Goal: Task Accomplishment & Management: Complete application form

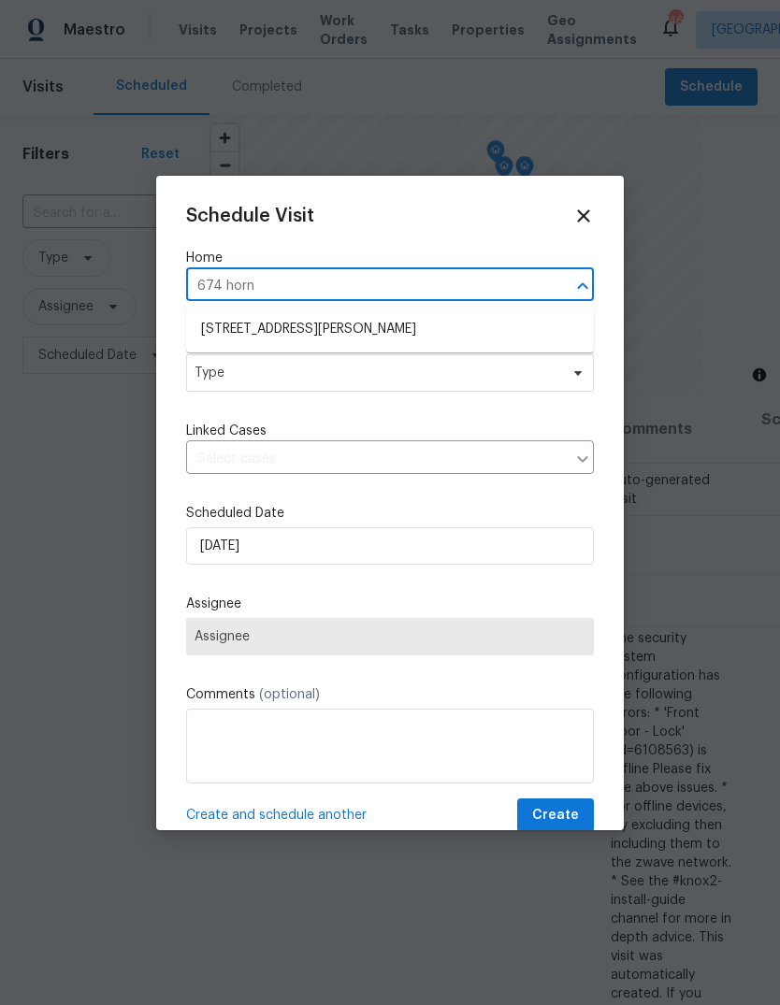
click at [408, 282] on input "674 horn" at bounding box center [363, 286] width 355 height 29
type input "6"
type input "312 canad"
click at [356, 326] on li "[STREET_ADDRESS]" at bounding box center [390, 329] width 408 height 31
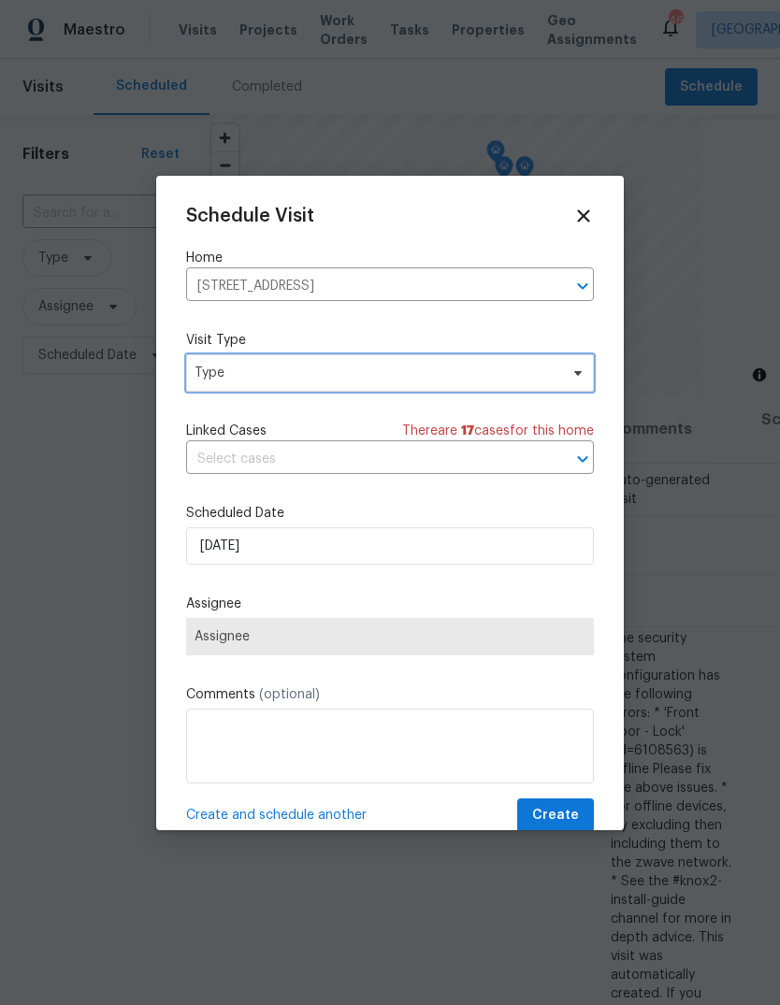
click at [378, 370] on span "Type" at bounding box center [376, 373] width 364 height 19
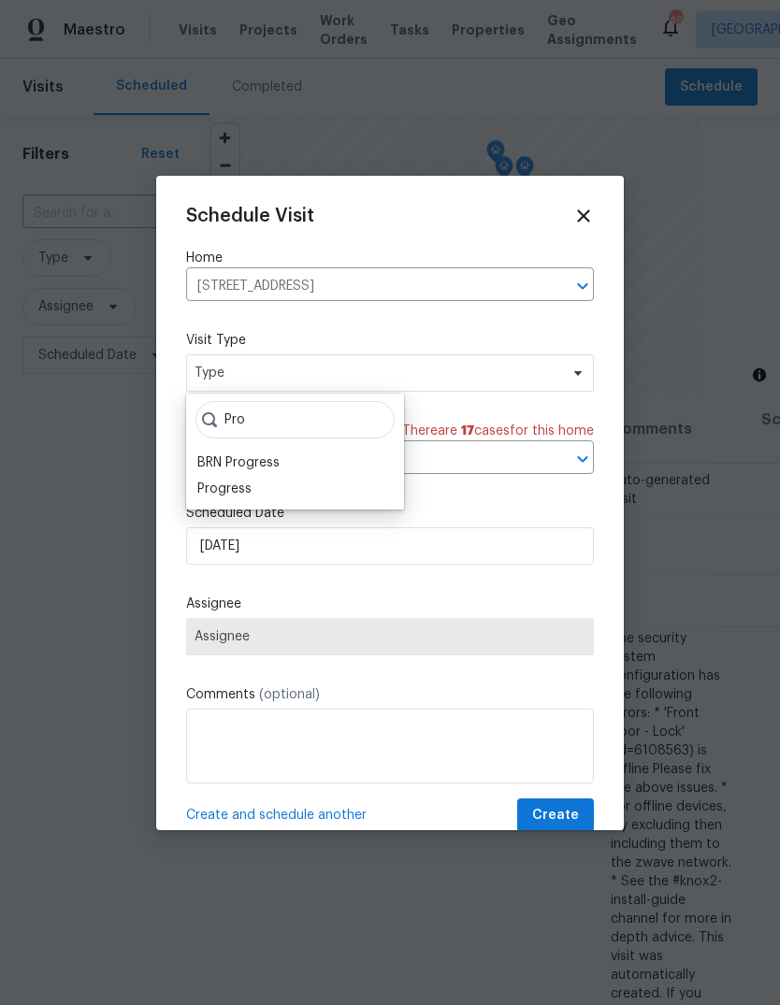
type input "Pro"
click at [252, 482] on div "Progress" at bounding box center [295, 489] width 207 height 26
click at [238, 494] on div "Progress" at bounding box center [224, 489] width 54 height 19
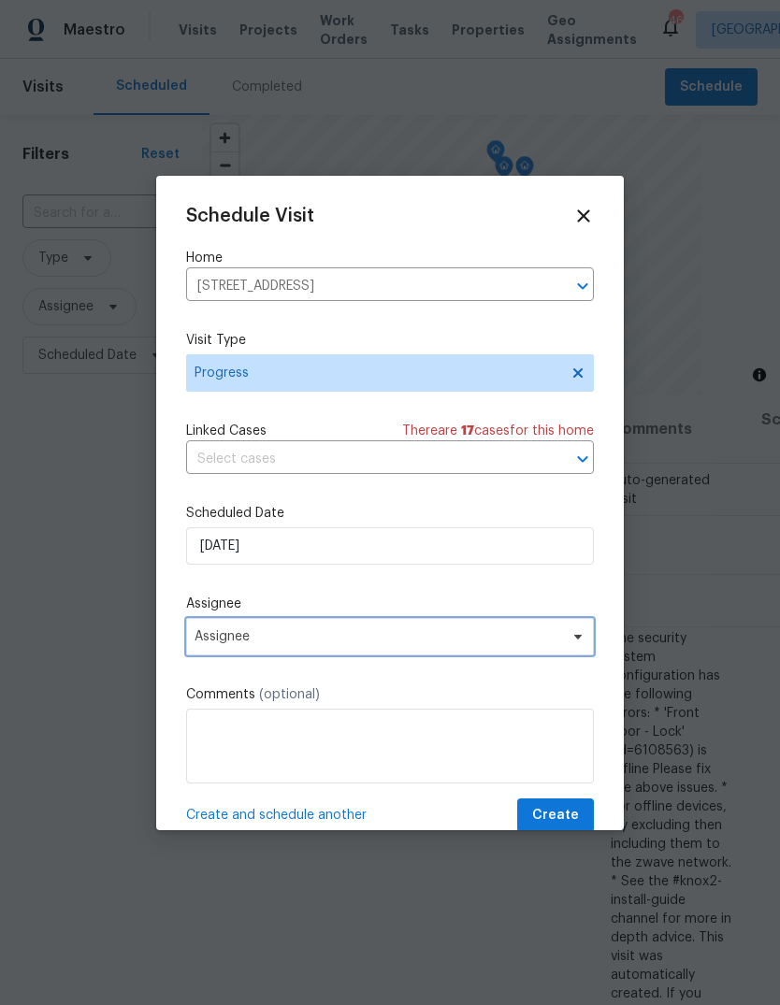
click at [294, 635] on span "Assignee" at bounding box center [377, 636] width 367 height 15
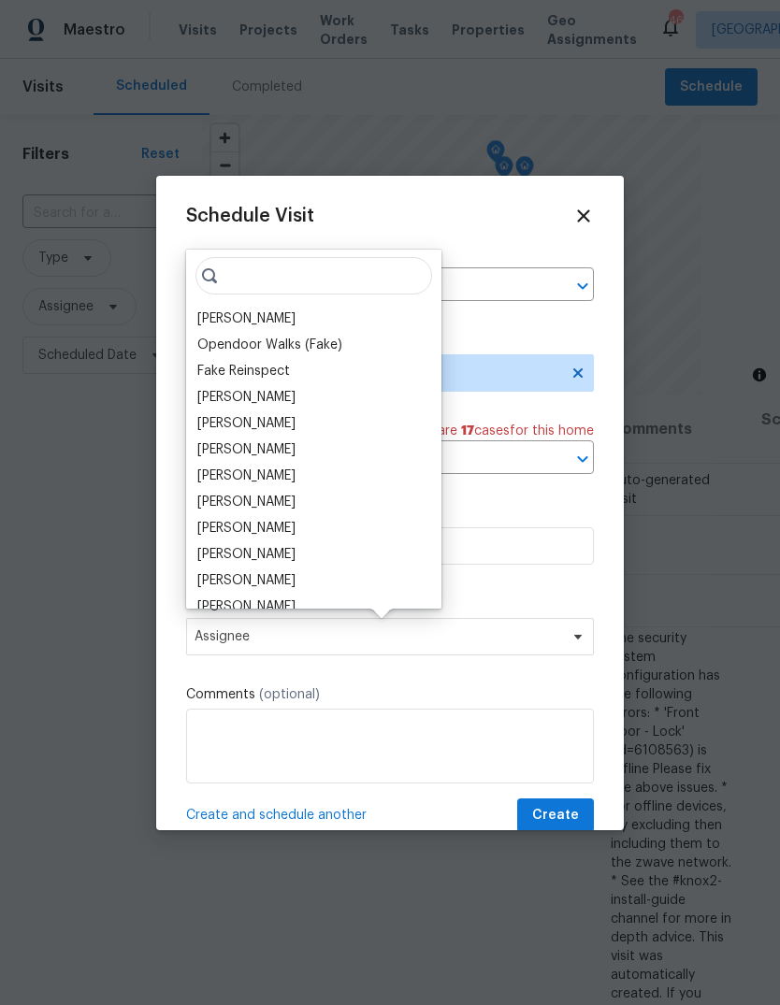
click at [251, 316] on div "[PERSON_NAME]" at bounding box center [246, 318] width 98 height 19
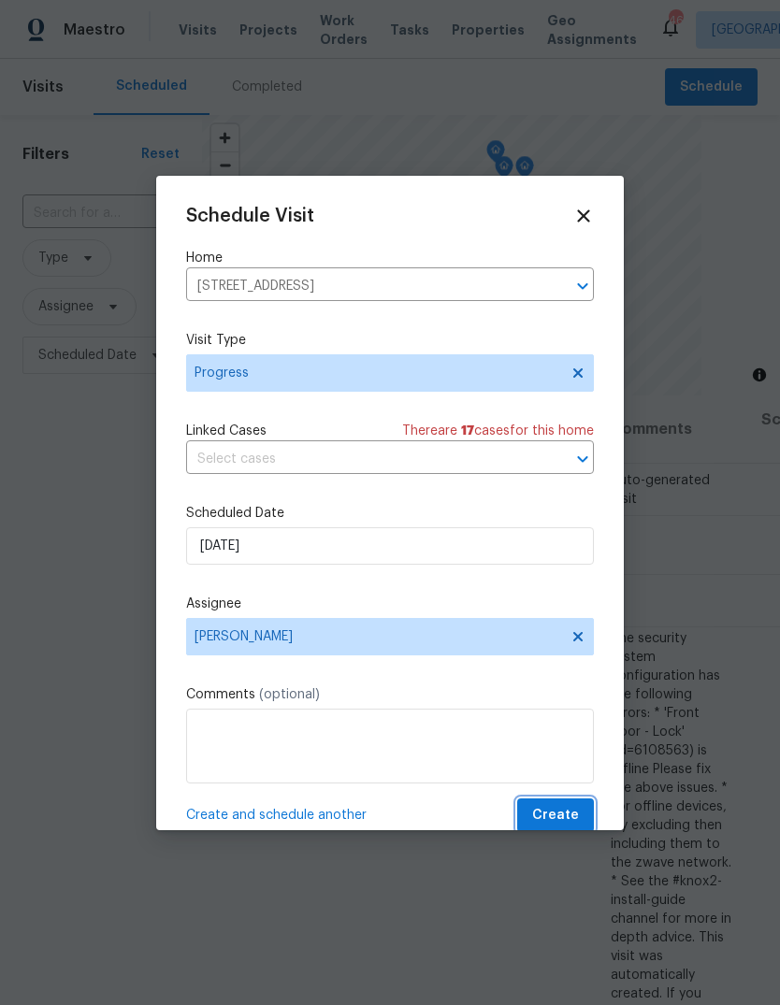
click at [554, 813] on span "Create" at bounding box center [555, 815] width 47 height 23
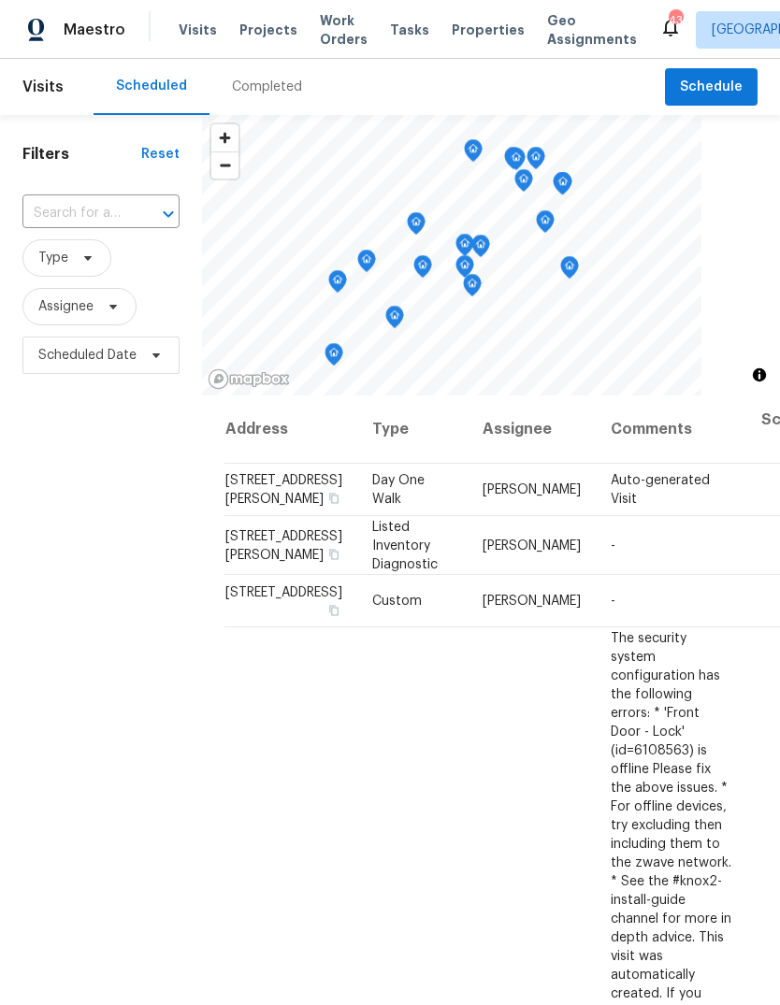
click at [254, 30] on span "Projects" at bounding box center [268, 30] width 58 height 19
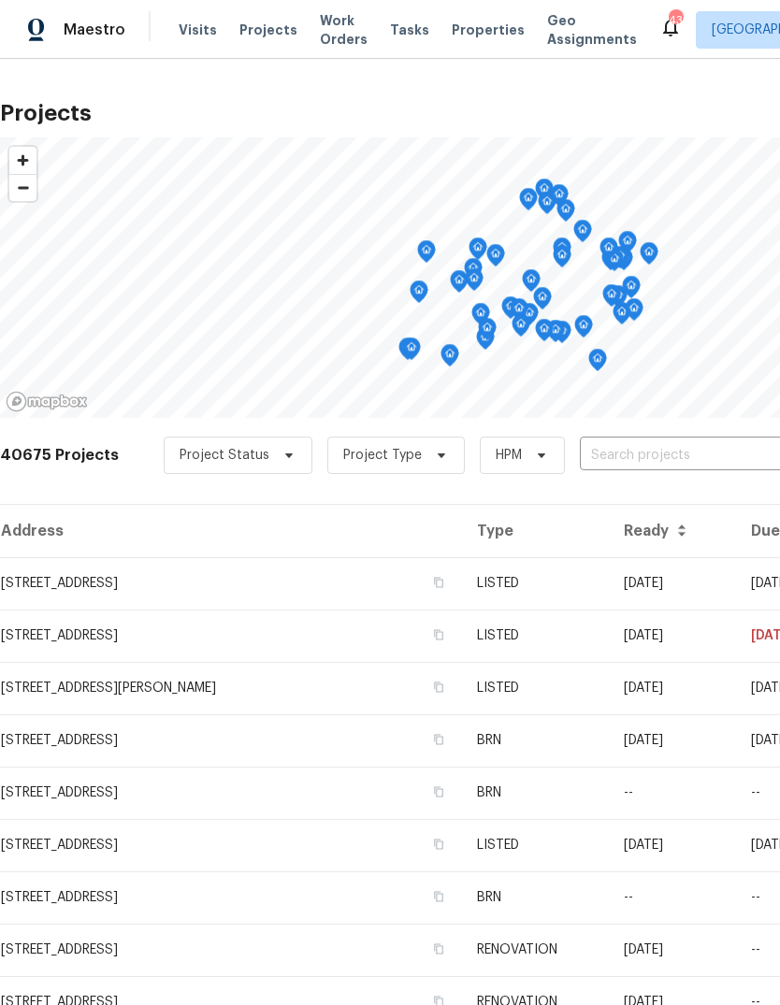
click at [639, 456] on input "text" at bounding box center [687, 455] width 214 height 29
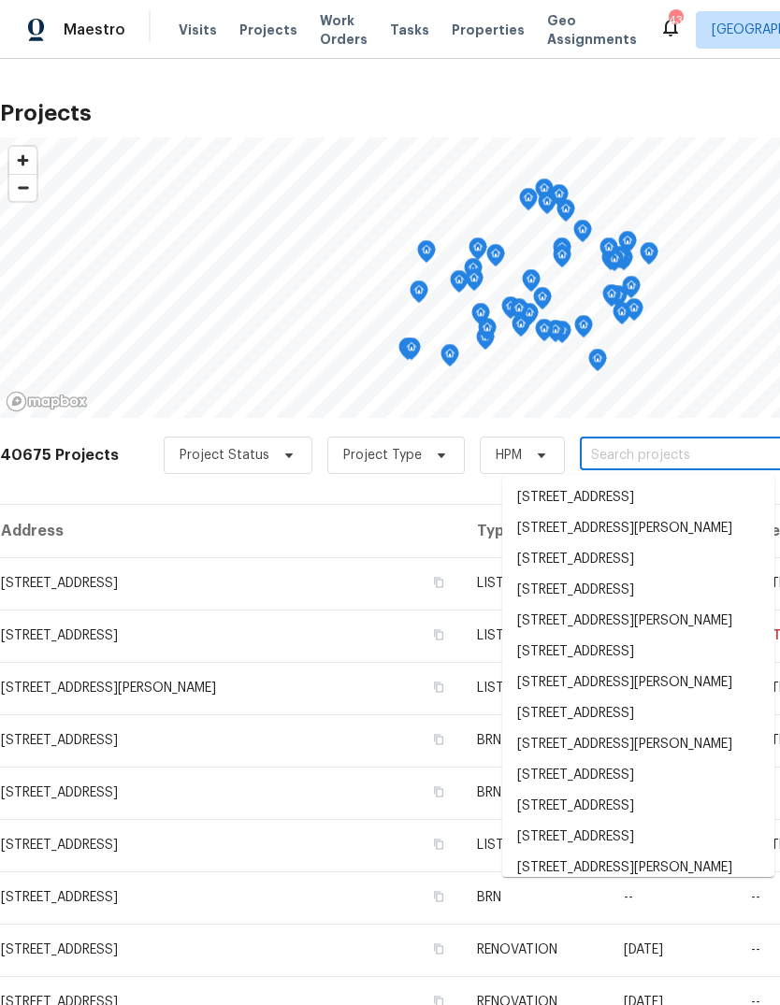
click at [585, 461] on input "text" at bounding box center [687, 455] width 214 height 29
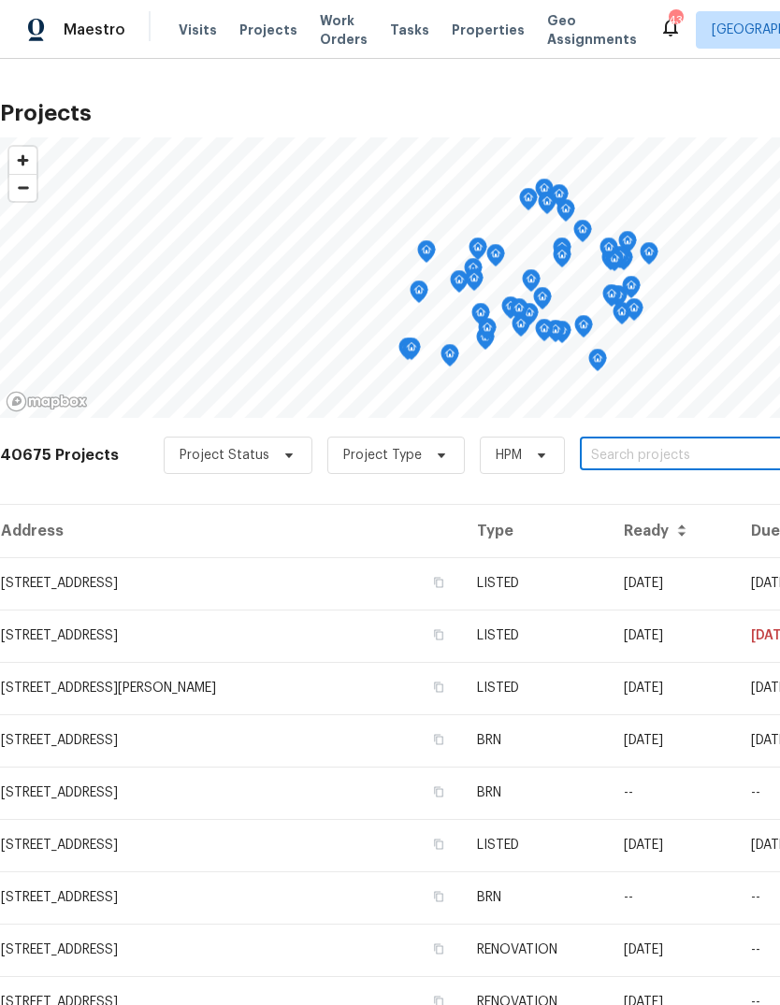
paste input "[STREET_ADDRESS]"
type input "[STREET_ADDRESS]"
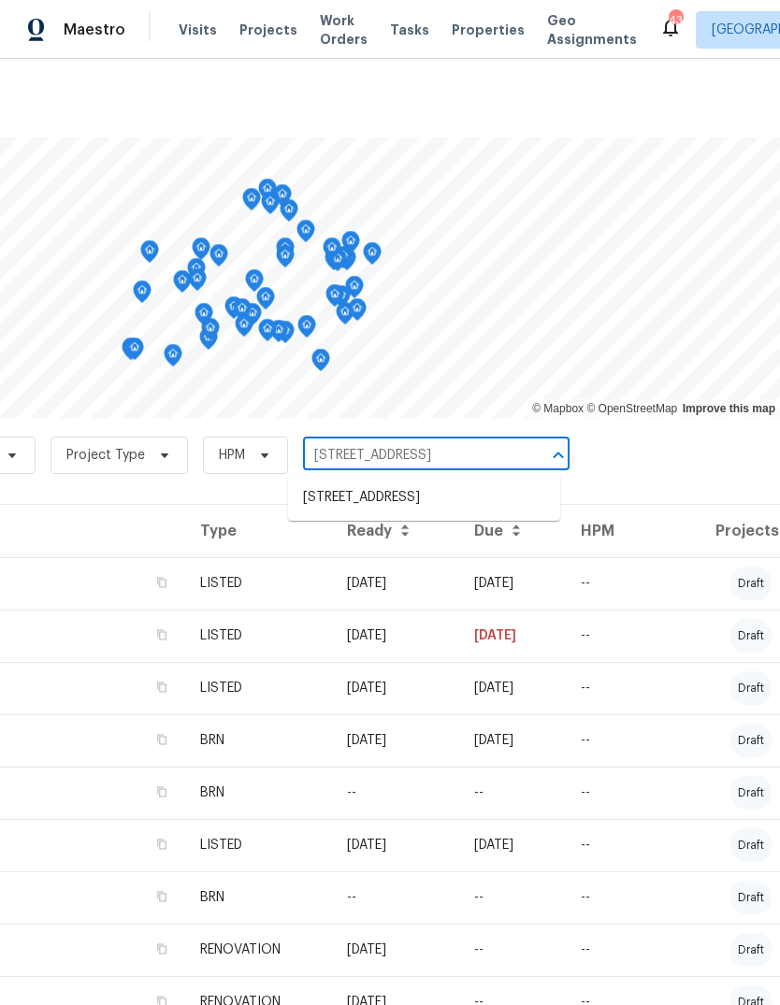
click at [473, 501] on li "[STREET_ADDRESS]" at bounding box center [424, 497] width 272 height 31
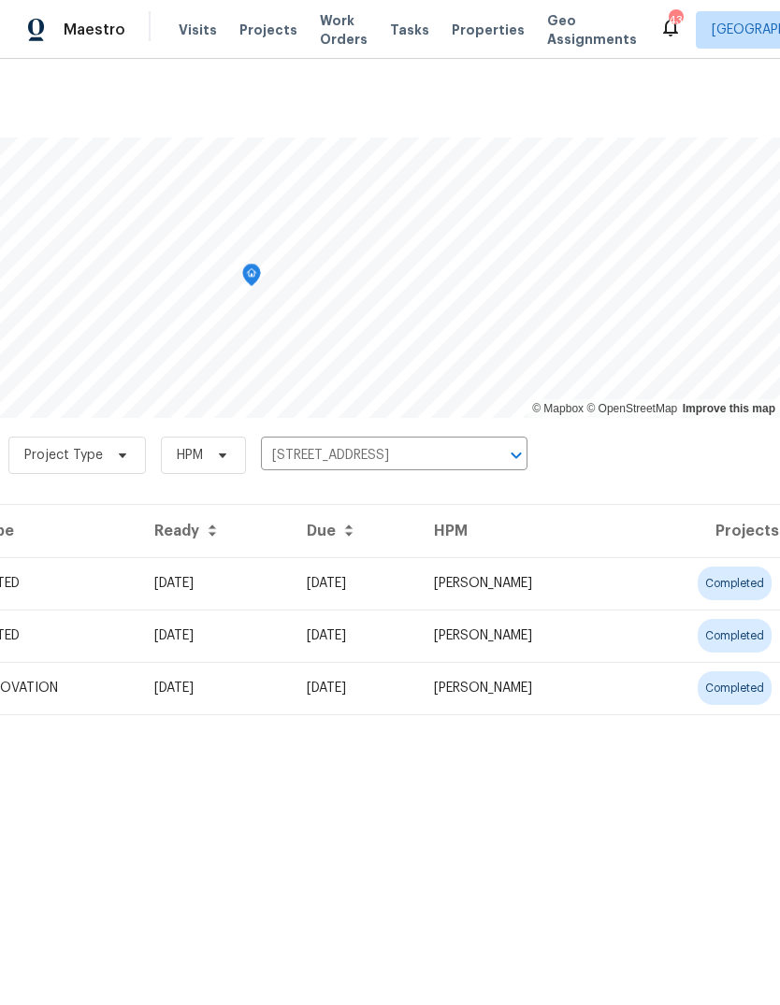
click at [551, 594] on td "[PERSON_NAME]" at bounding box center [521, 583] width 205 height 52
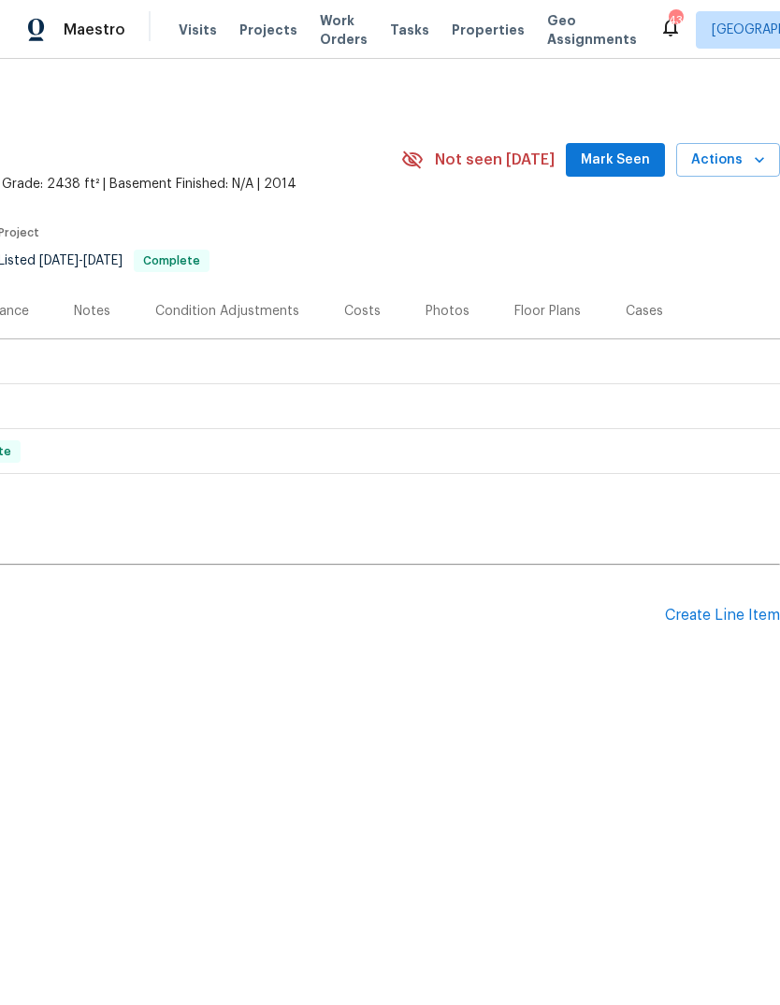
scroll to position [0, 277]
click at [714, 612] on div "Create Line Item" at bounding box center [722, 616] width 115 height 18
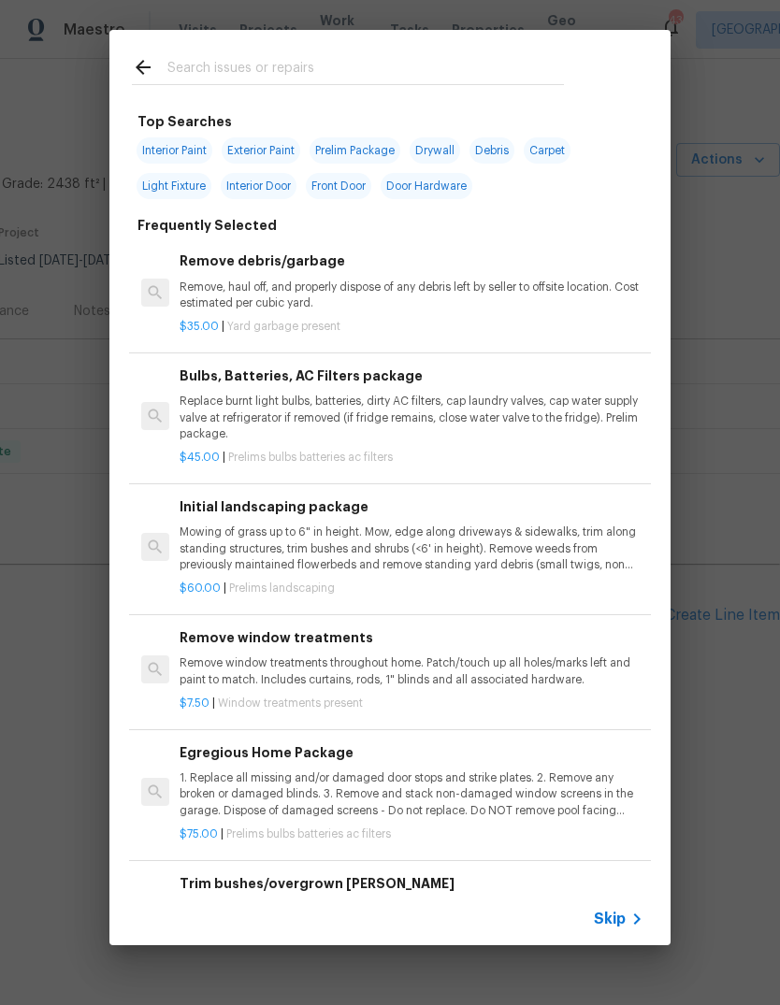
click at [627, 919] on icon at bounding box center [637, 919] width 22 height 22
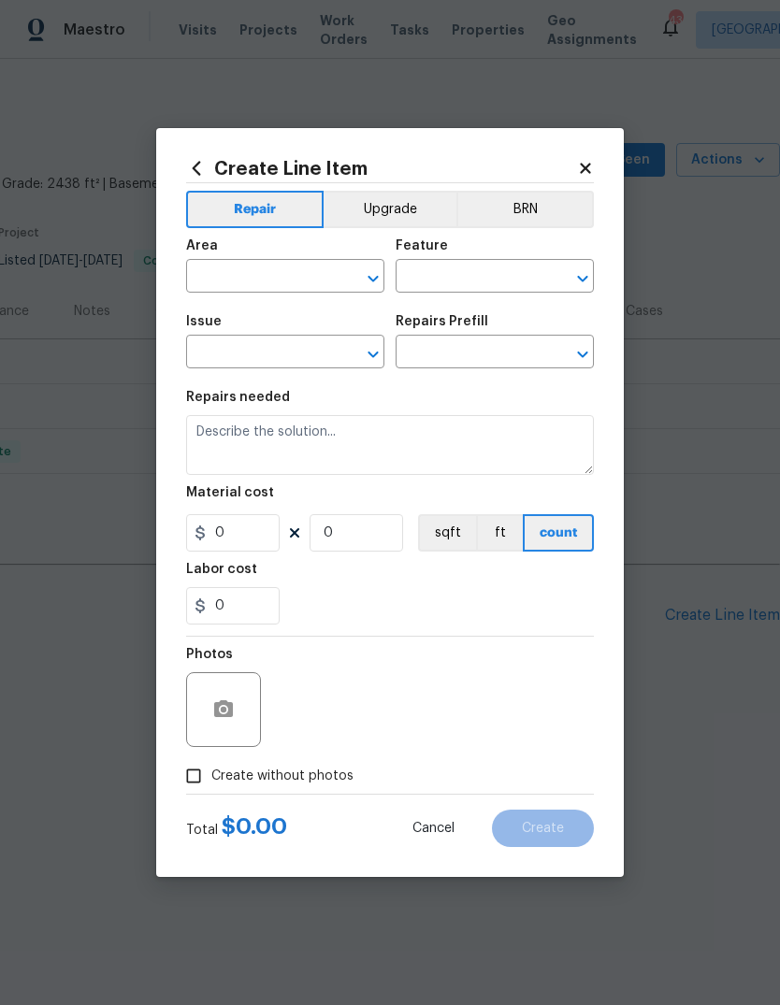
click at [235, 277] on input "text" at bounding box center [259, 278] width 146 height 29
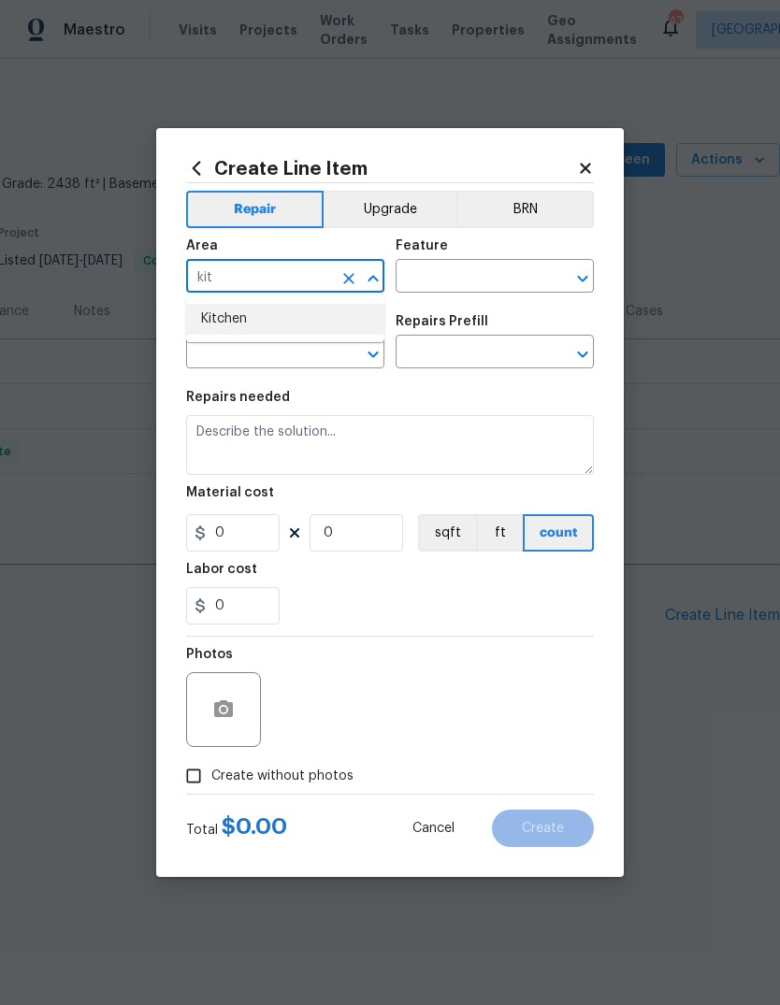
click at [235, 322] on li "Kitchen" at bounding box center [285, 319] width 198 height 31
type input "Kitchen"
click at [447, 287] on input "text" at bounding box center [468, 278] width 146 height 29
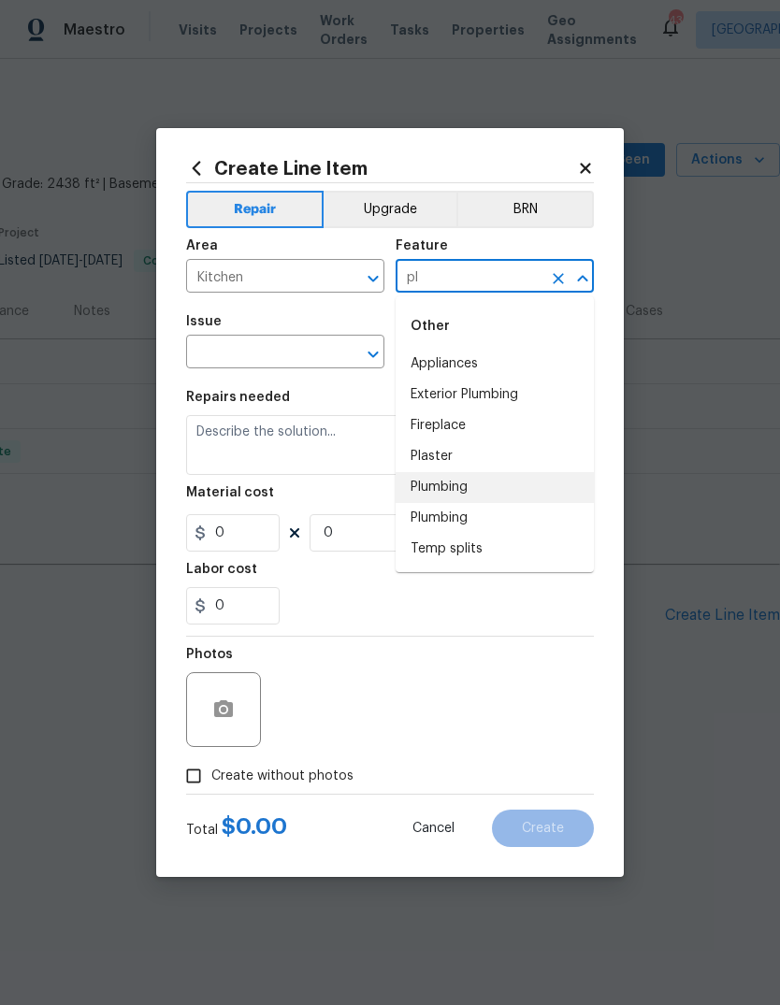
click at [468, 485] on li "Plumbing" at bounding box center [494, 487] width 198 height 31
type input "Plumbing"
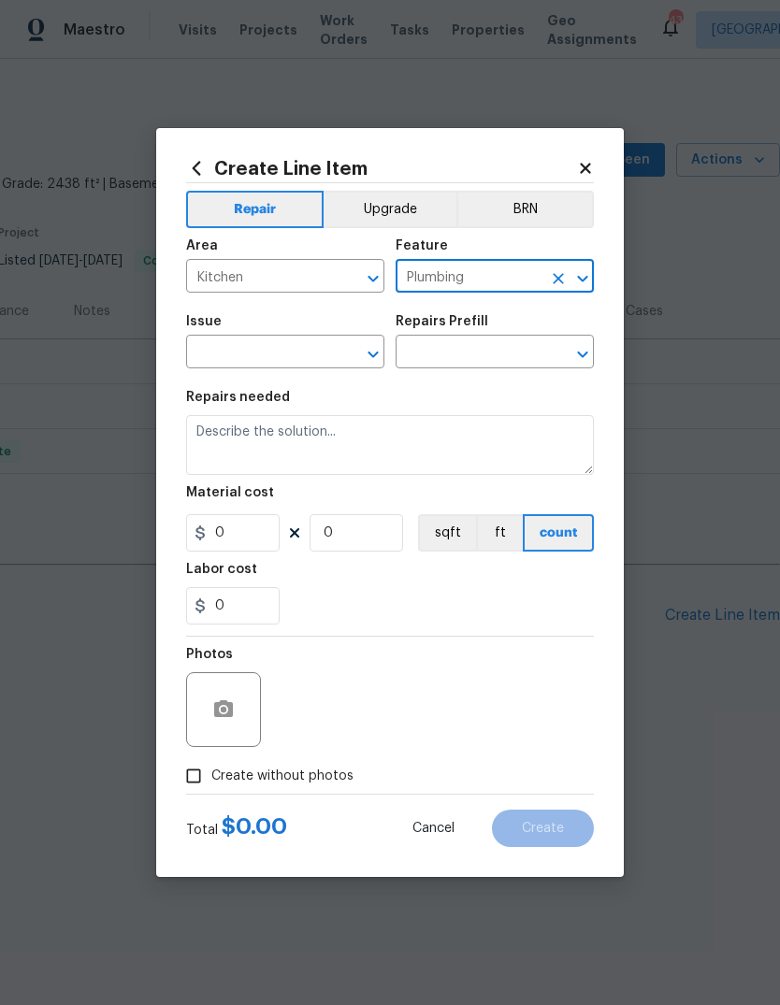
click at [213, 352] on input "text" at bounding box center [259, 353] width 146 height 29
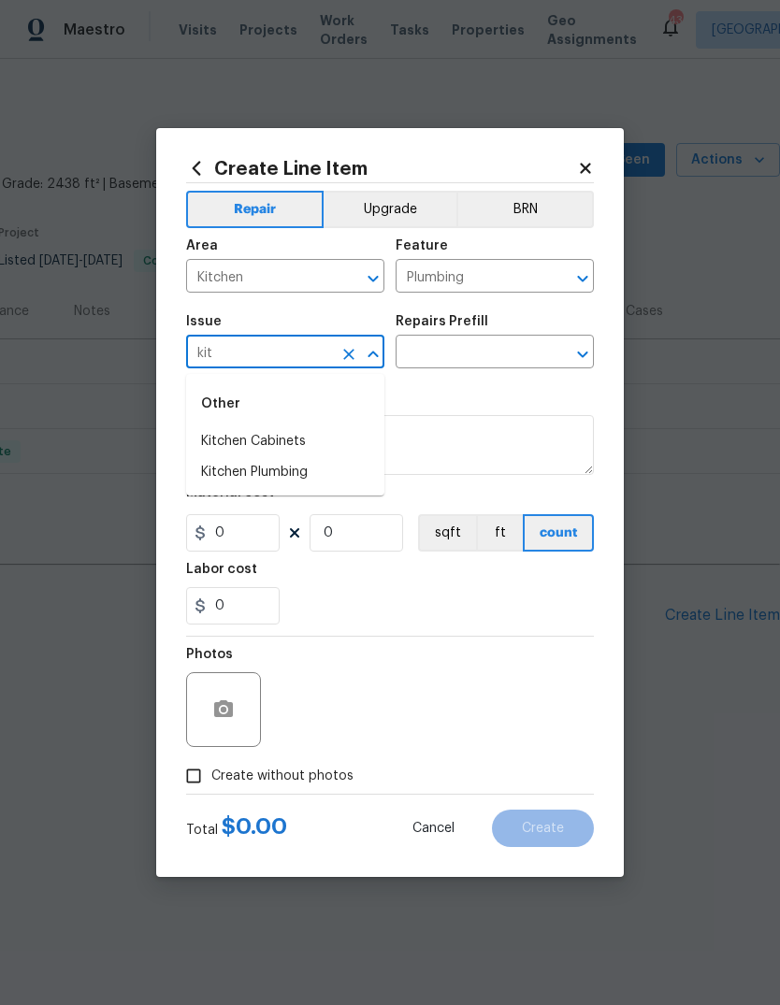
click at [232, 477] on li "Kitchen Plumbing" at bounding box center [285, 472] width 198 height 31
type input "Kitchen Plumbing"
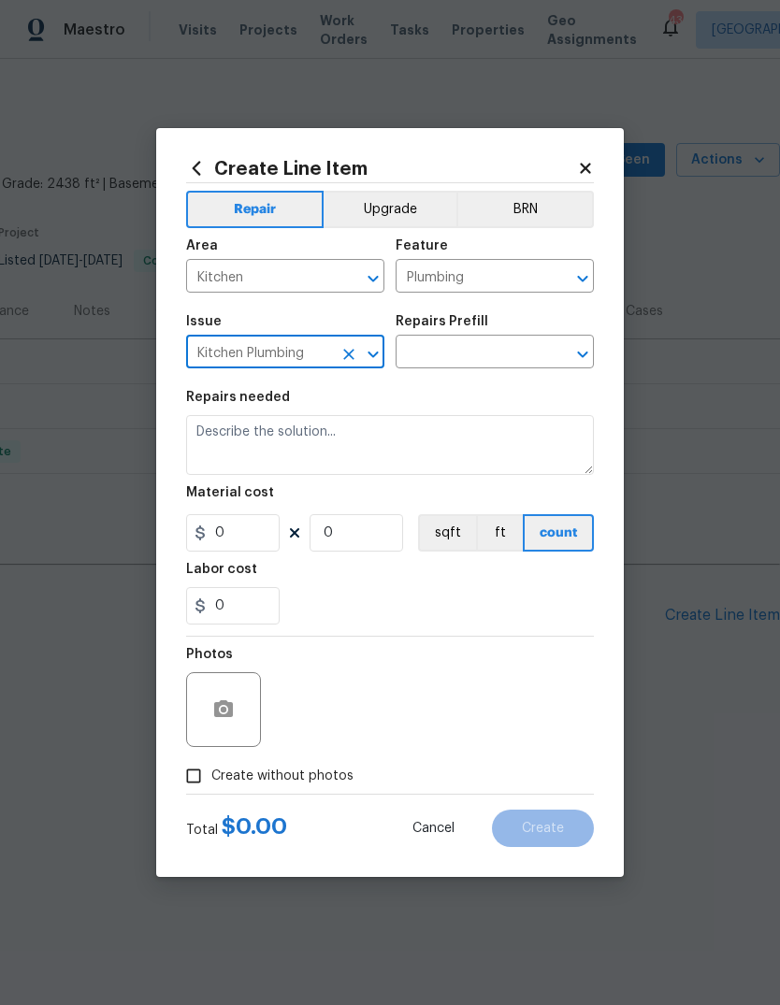
click at [496, 361] on input "text" at bounding box center [468, 353] width 146 height 29
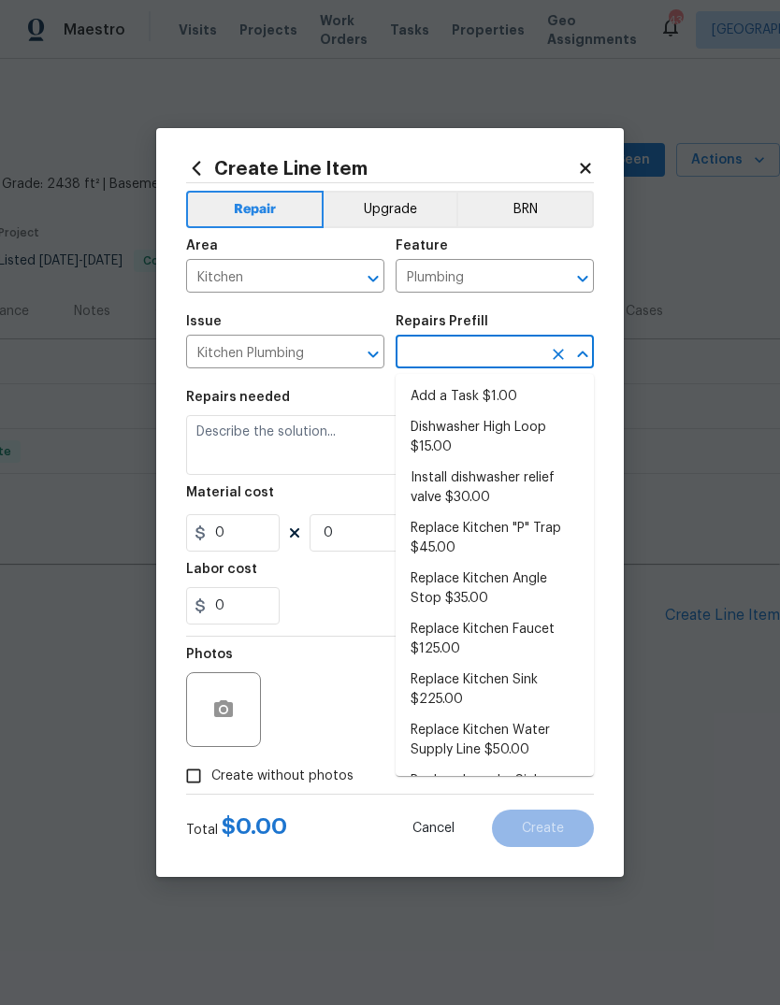
scroll to position [0, 0]
click at [490, 391] on li "Add a Task $1.00" at bounding box center [494, 396] width 198 height 31
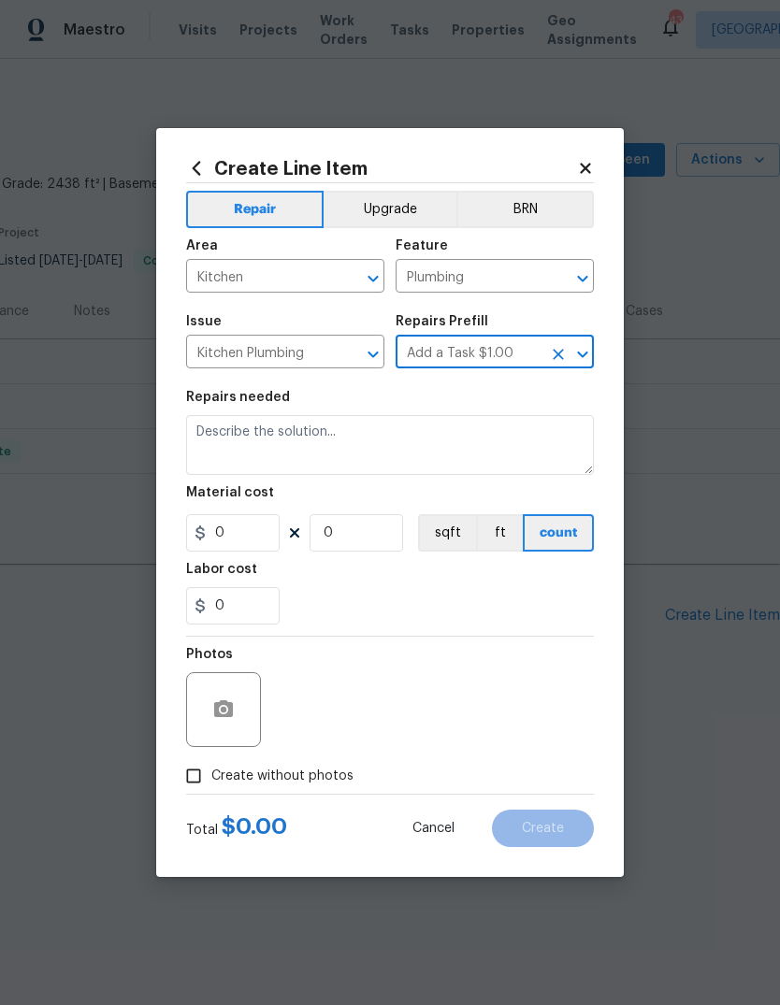
type input "Add a Task $1.00"
type textarea "HPM to detail"
type input "1"
type input "Add a Task $1.00"
type input "1"
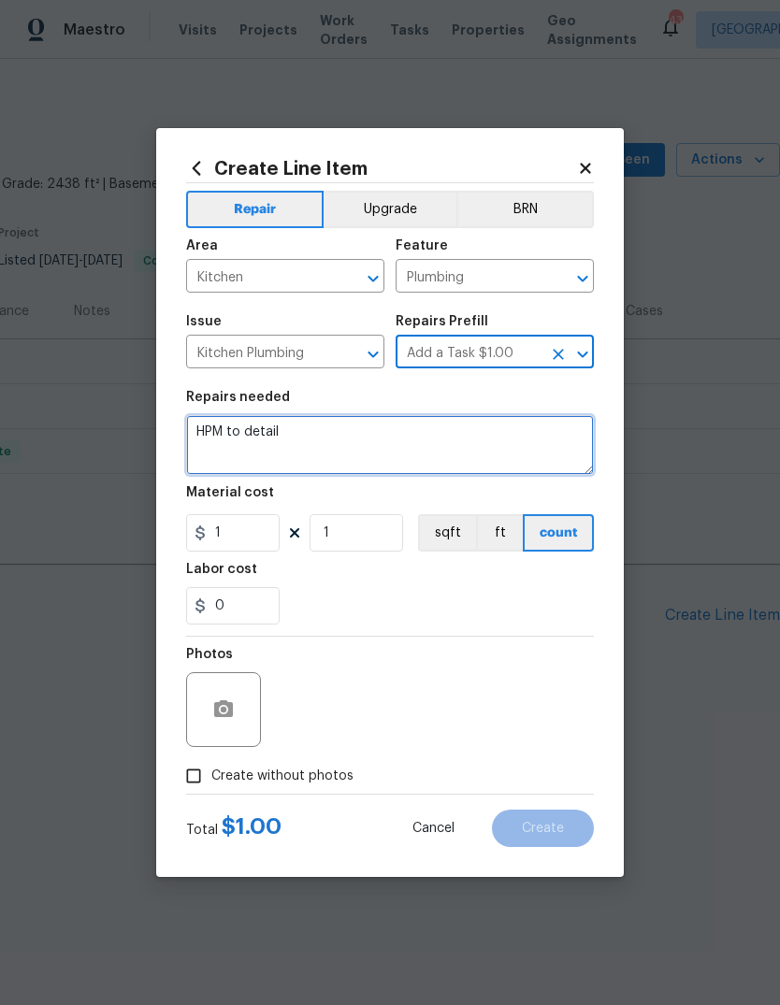
click at [239, 441] on textarea "HPM to detail" at bounding box center [390, 445] width 408 height 60
type textarea "H"
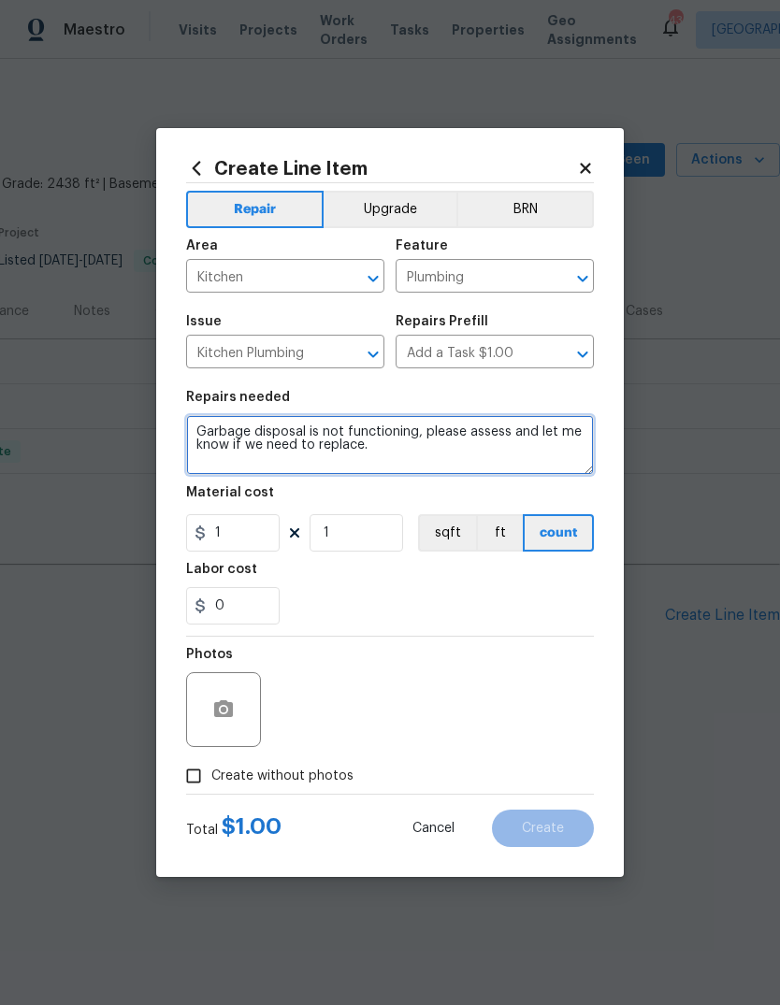
type textarea "Garbage disposal is not functioning, please assess and let me know if we need t…"
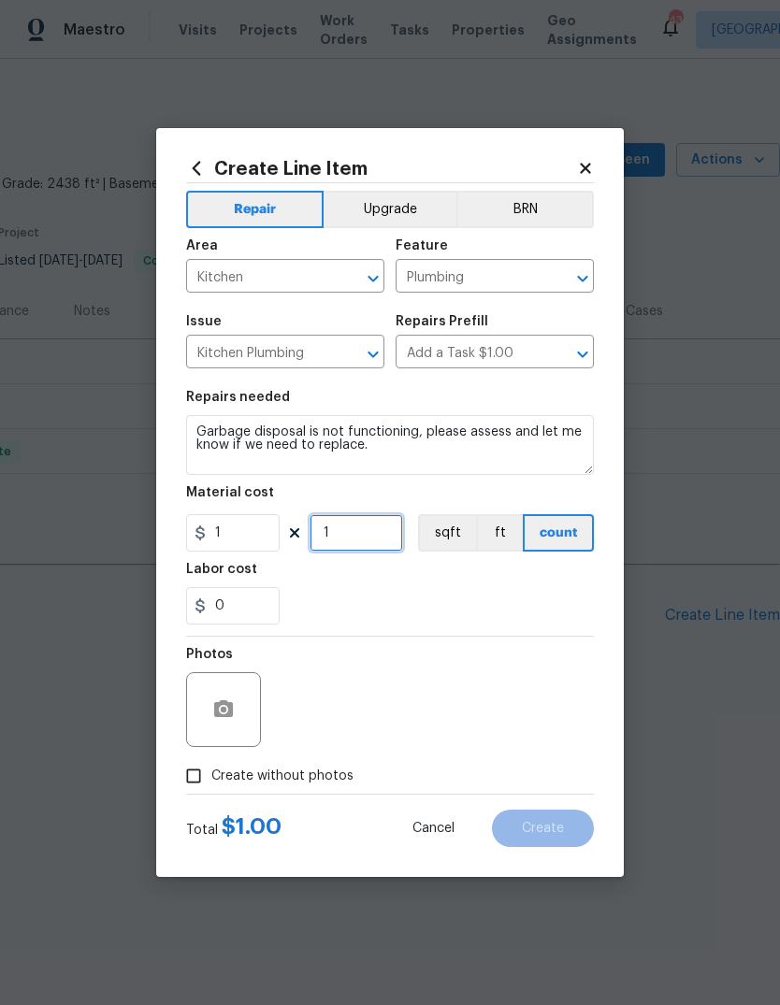
click at [357, 531] on input "1" at bounding box center [355, 532] width 93 height 37
type input "75"
click at [186, 778] on input "Create without photos" at bounding box center [194, 776] width 36 height 36
checkbox input "true"
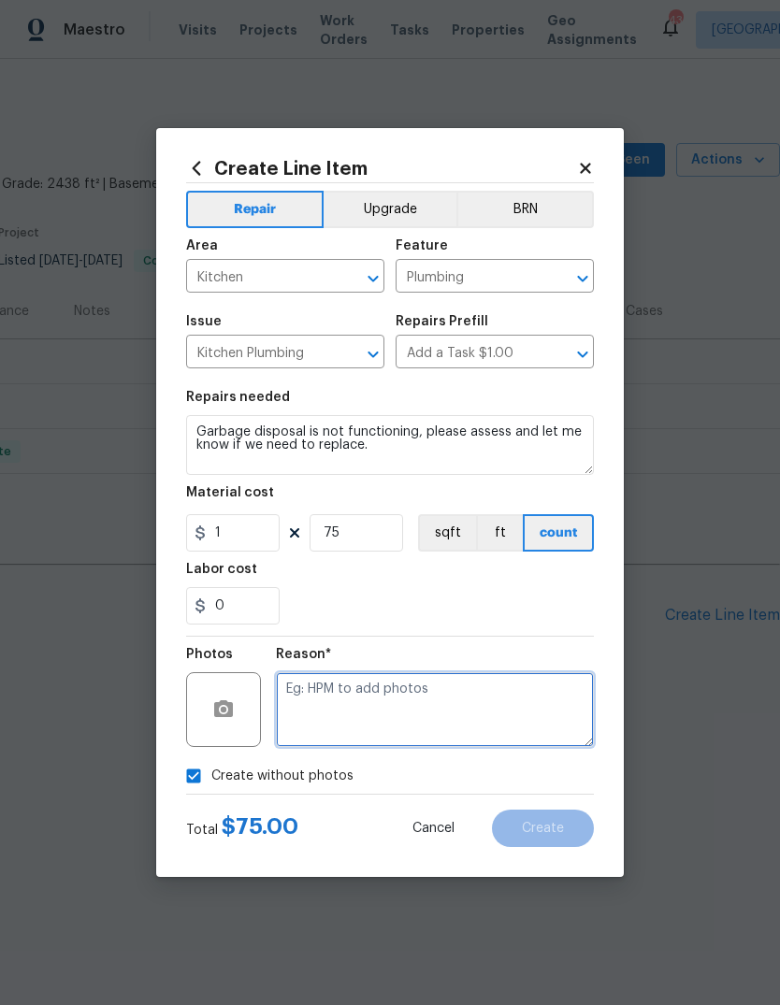
click at [312, 715] on textarea at bounding box center [435, 709] width 318 height 75
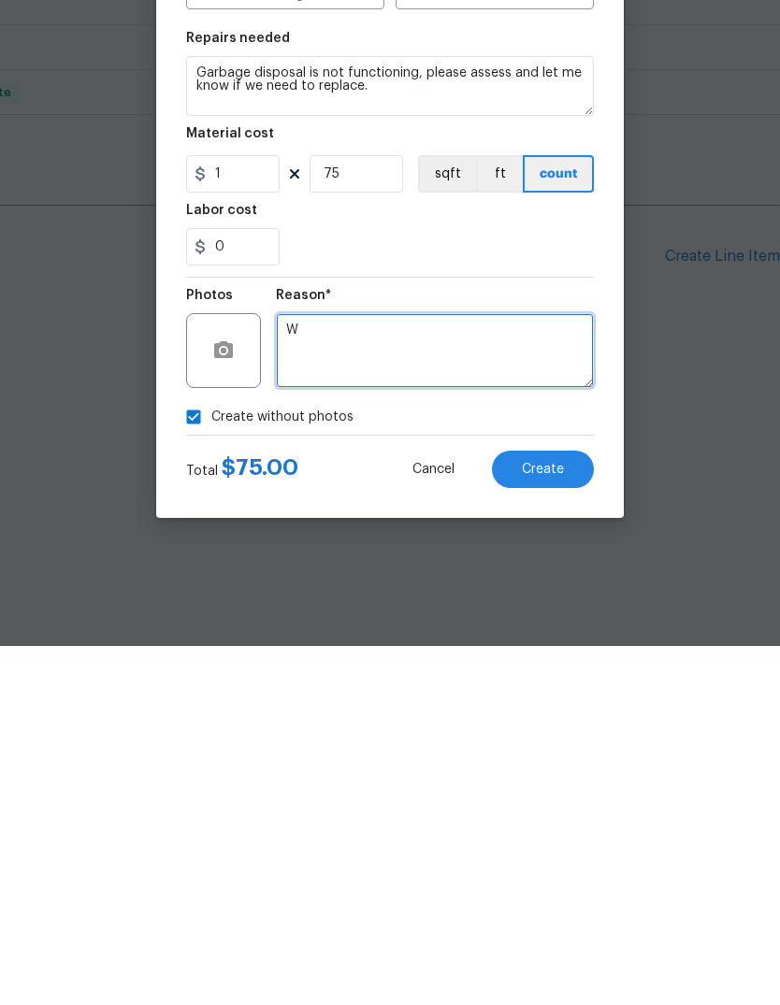
type textarea "W"
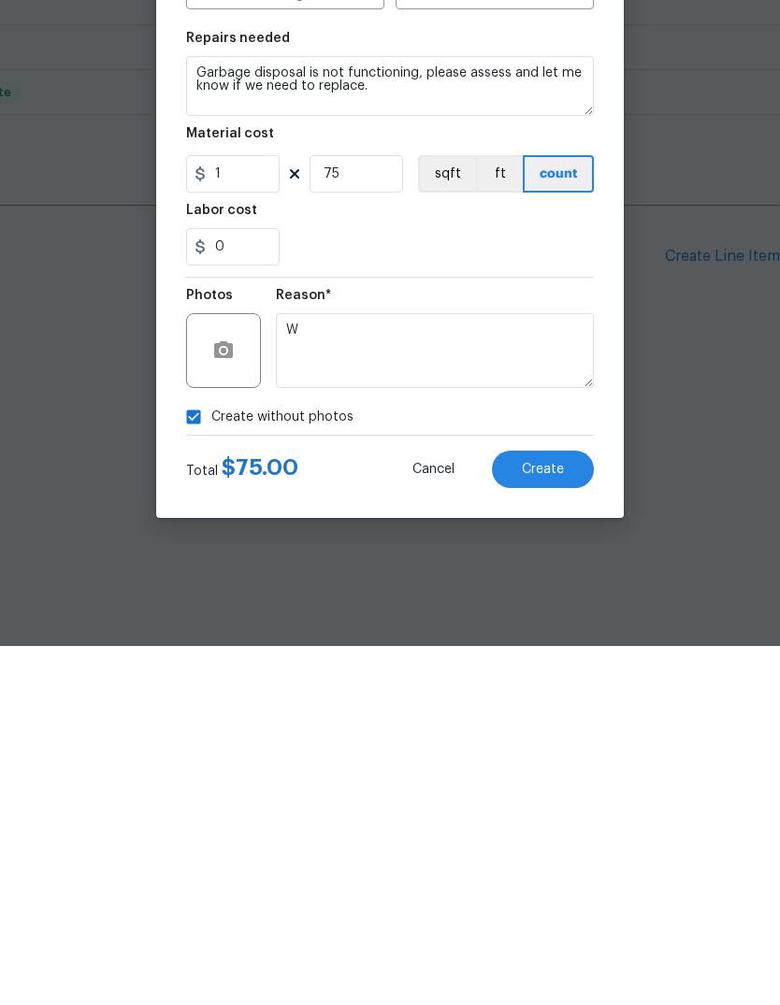
click at [543, 822] on span "Create" at bounding box center [543, 829] width 42 height 14
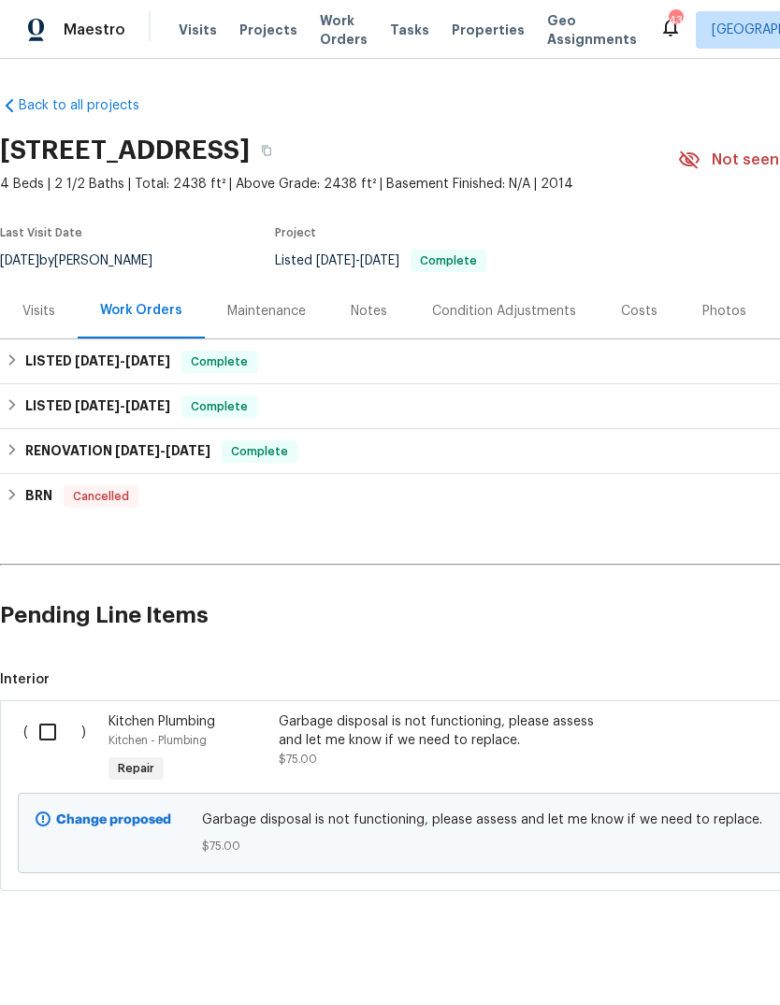
click at [52, 719] on input "checkbox" at bounding box center [54, 731] width 53 height 39
checkbox input "true"
click at [682, 952] on span "Create Work Order" at bounding box center [673, 958] width 124 height 23
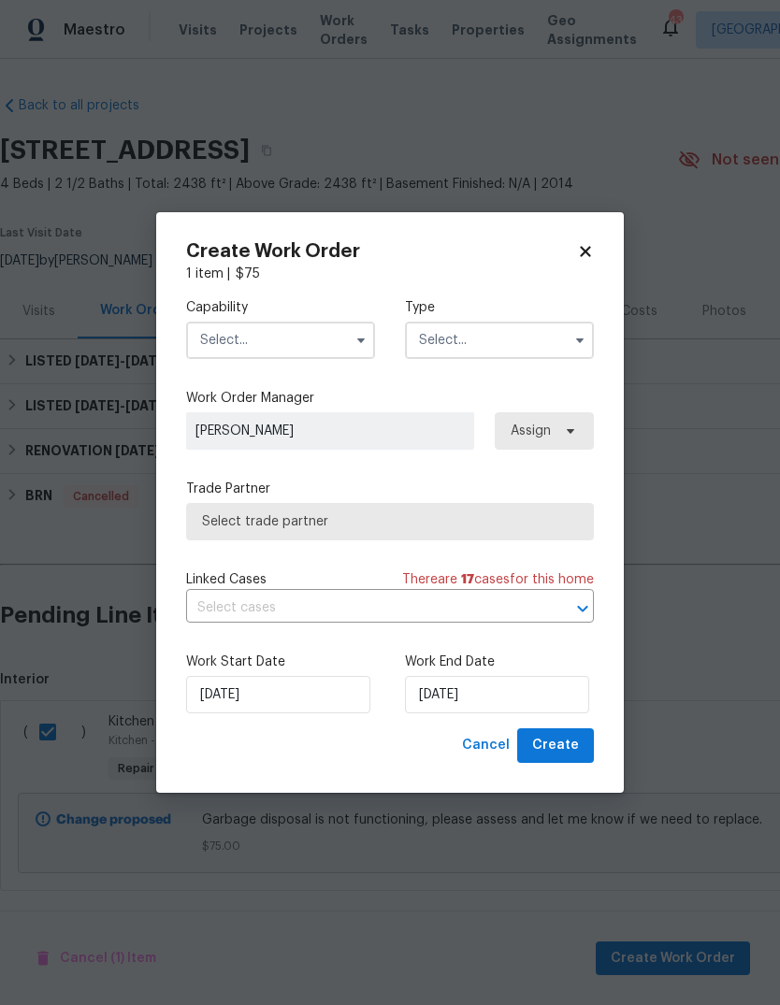
click at [221, 341] on input "text" at bounding box center [280, 340] width 189 height 37
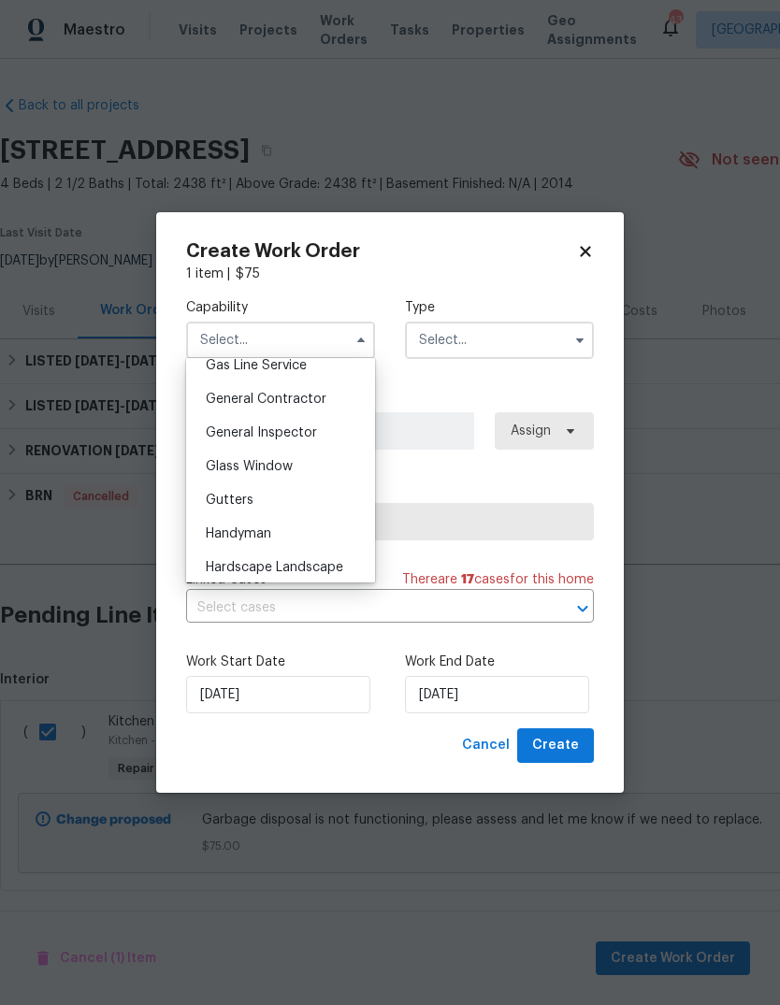
scroll to position [873, 0]
click at [235, 405] on span "General Contractor" at bounding box center [266, 400] width 121 height 13
type input "General Contractor"
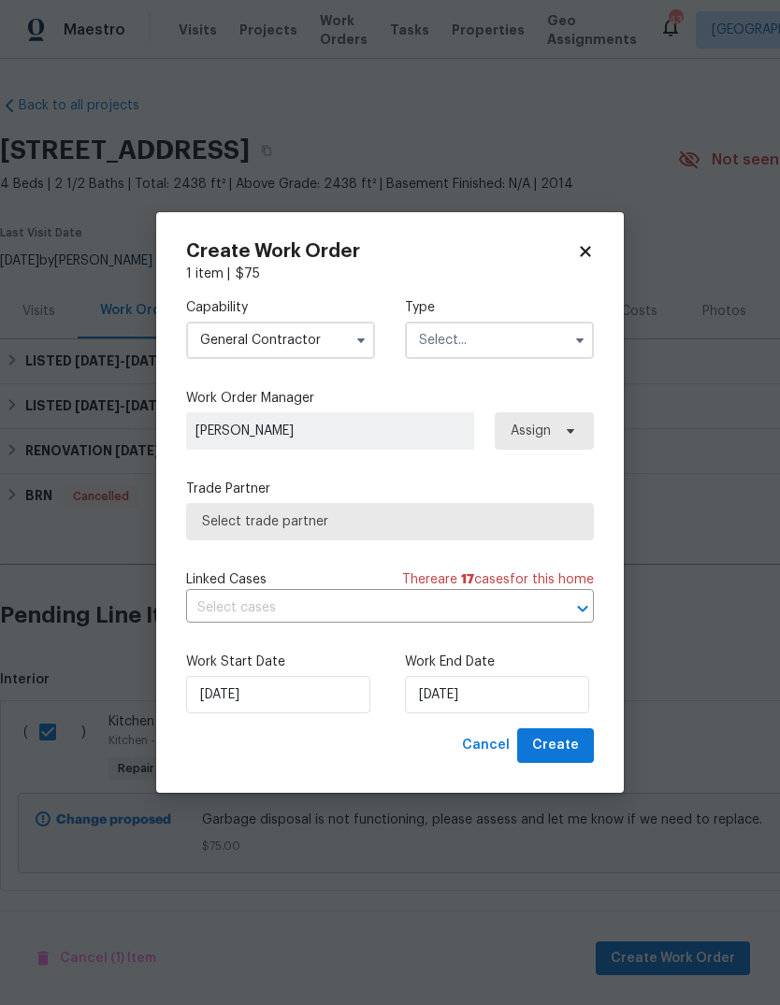
click at [517, 338] on input "text" at bounding box center [499, 340] width 189 height 37
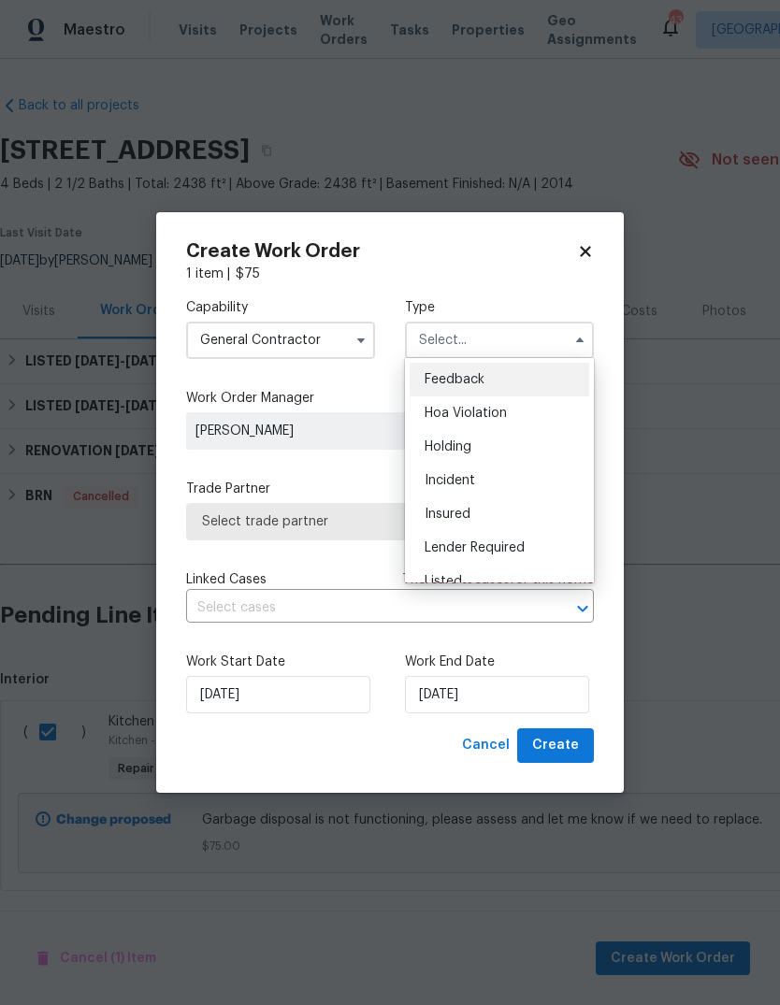
click at [514, 570] on div "Listed" at bounding box center [500, 582] width 180 height 34
type input "Listed"
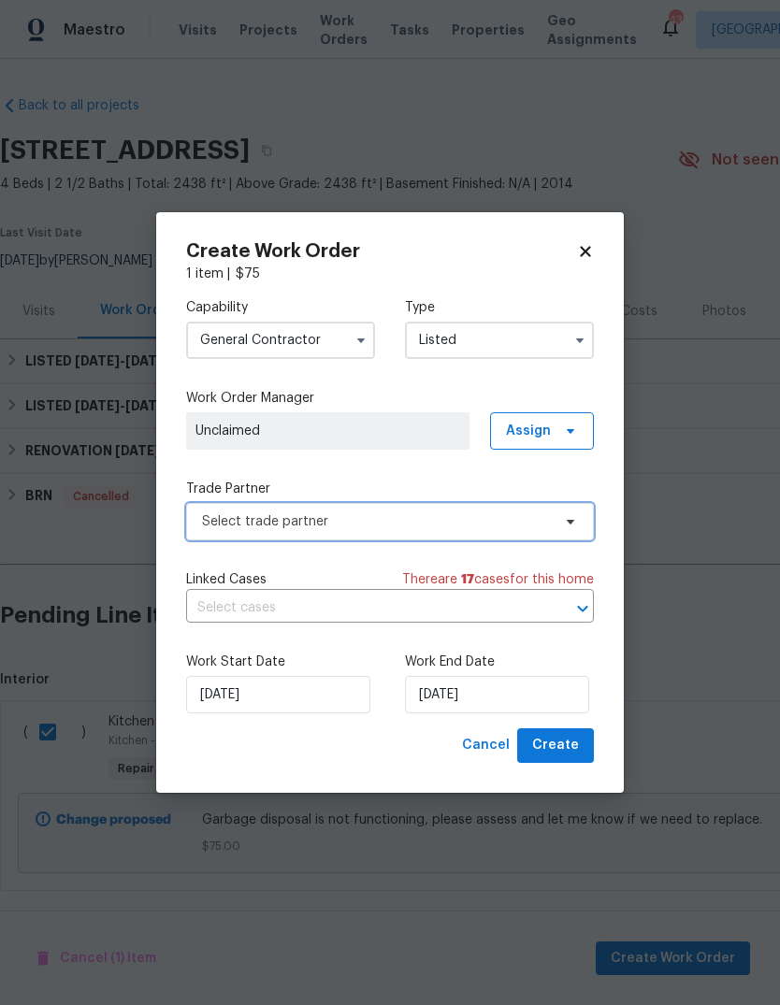
click at [237, 527] on span "Select trade partner" at bounding box center [376, 521] width 349 height 19
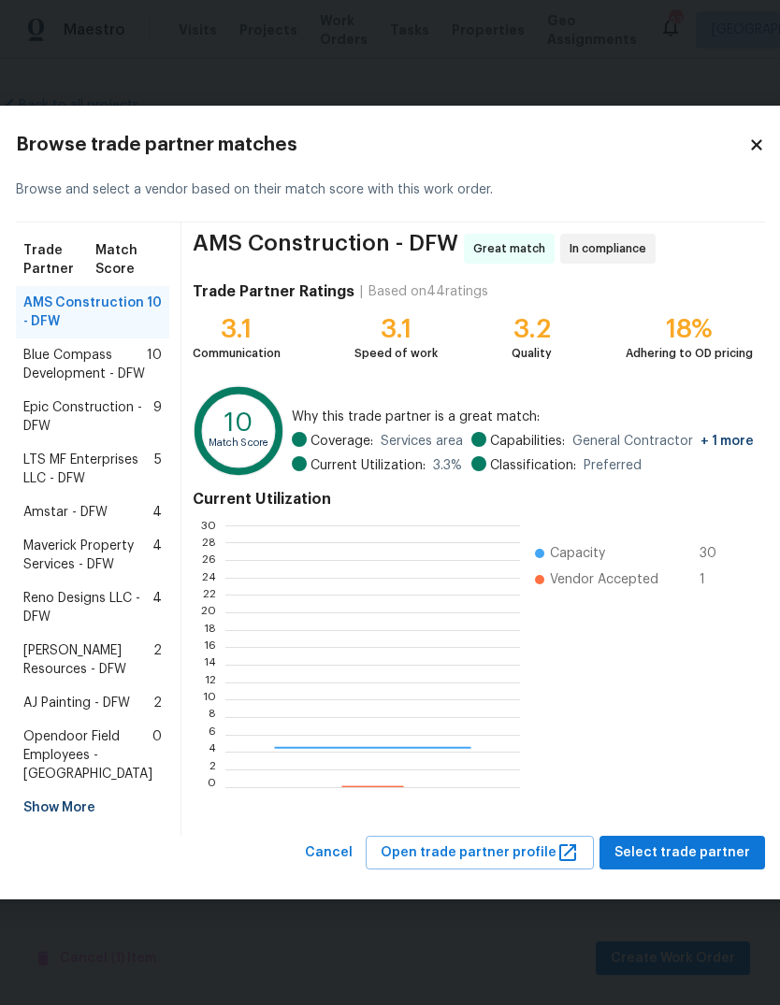
scroll to position [262, 294]
click at [75, 467] on span "LTS MF Enterprises LLC - DFW" at bounding box center [88, 469] width 131 height 37
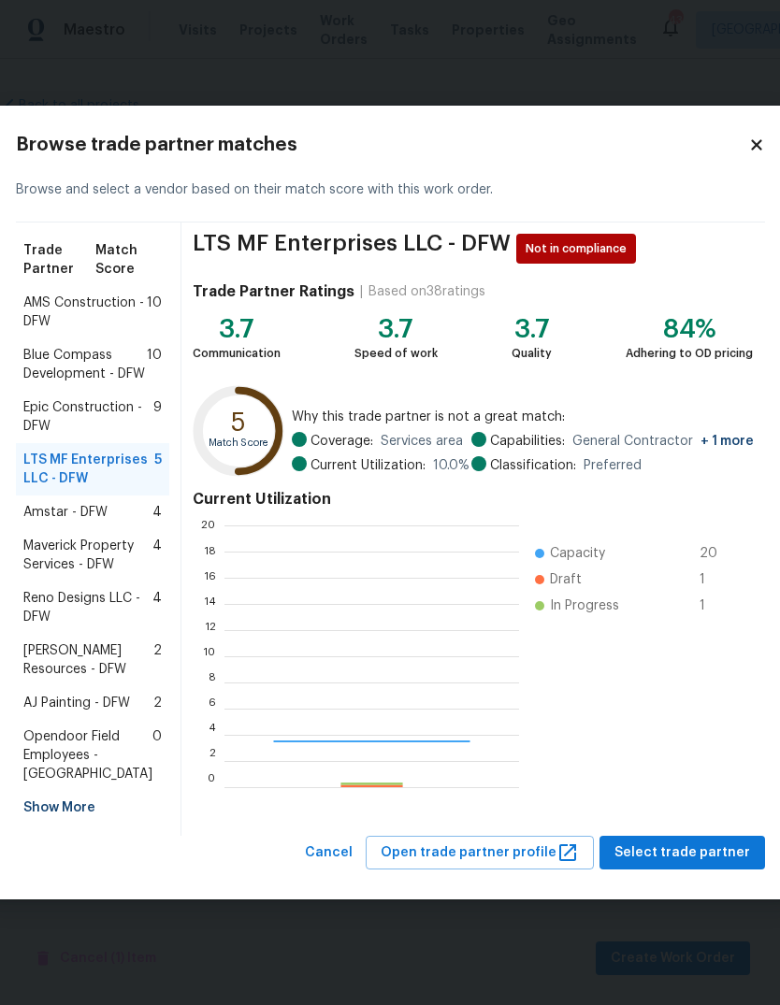
scroll to position [262, 295]
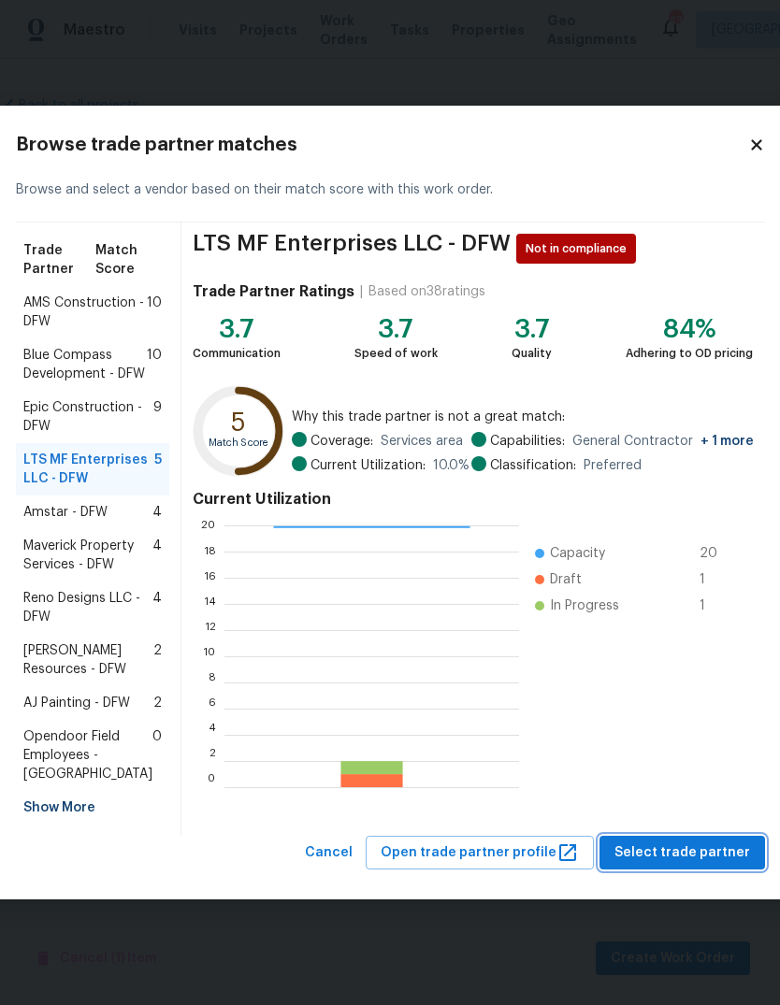
click at [678, 865] on span "Select trade partner" at bounding box center [682, 852] width 136 height 23
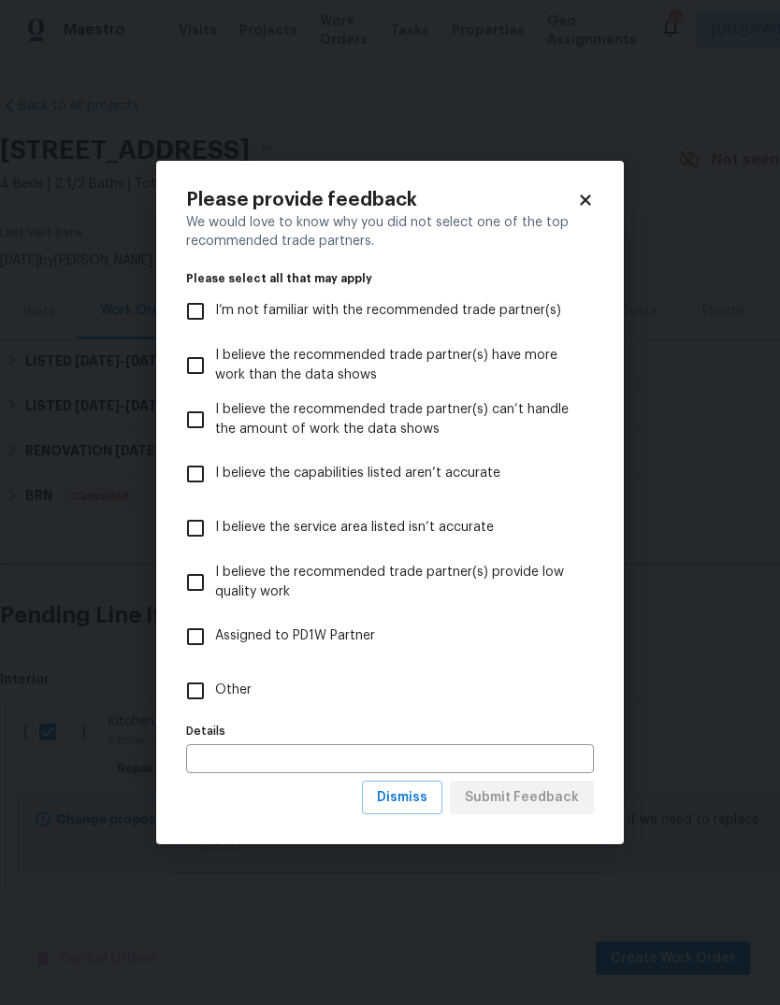
click at [190, 692] on input "Other" at bounding box center [195, 690] width 39 height 39
checkbox input "true"
click at [533, 804] on span "Submit Feedback" at bounding box center [522, 797] width 114 height 23
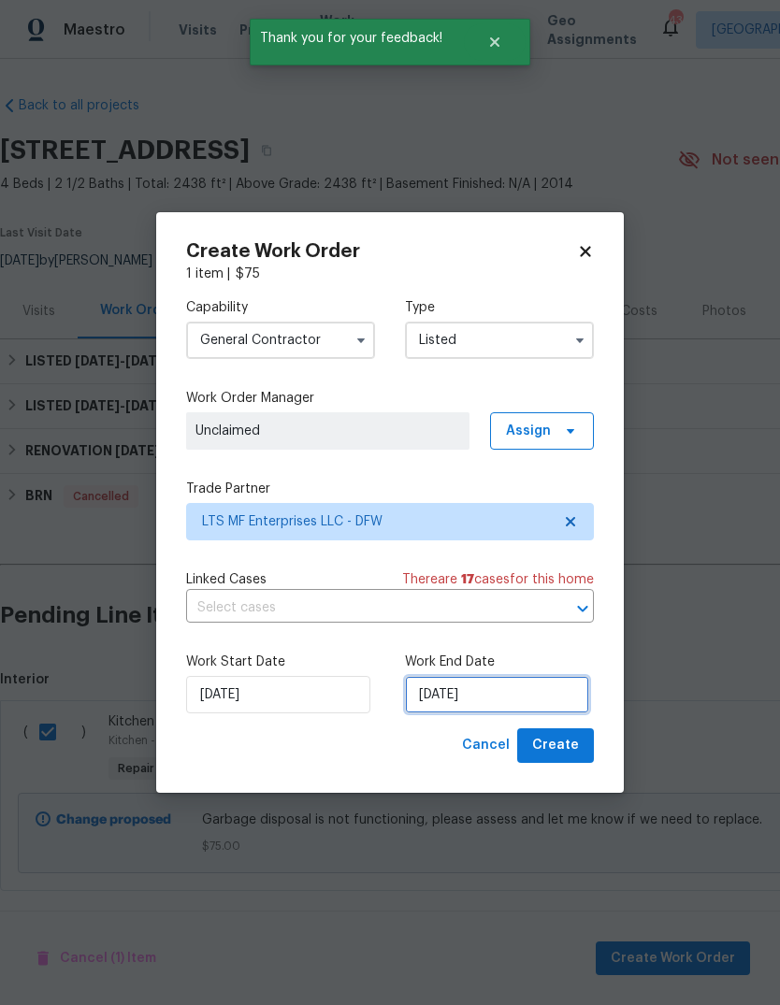
click at [481, 697] on input "[DATE]" at bounding box center [497, 694] width 184 height 37
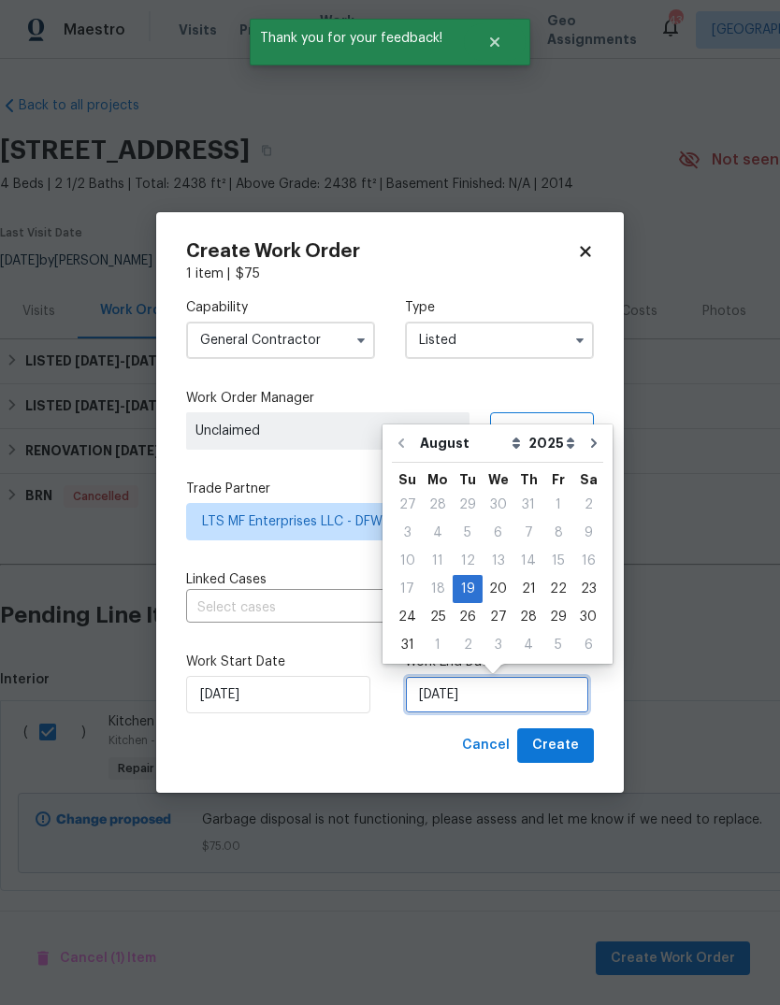
scroll to position [13, 0]
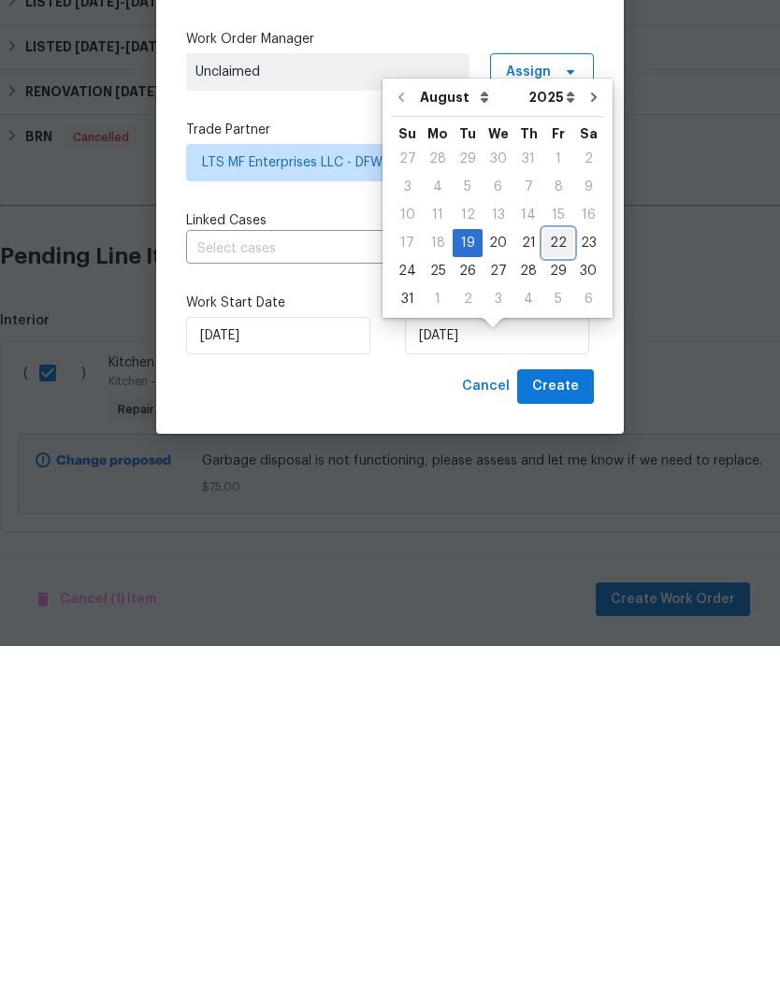
click at [551, 589] on div "22" at bounding box center [558, 602] width 30 height 26
type input "8/22/2025"
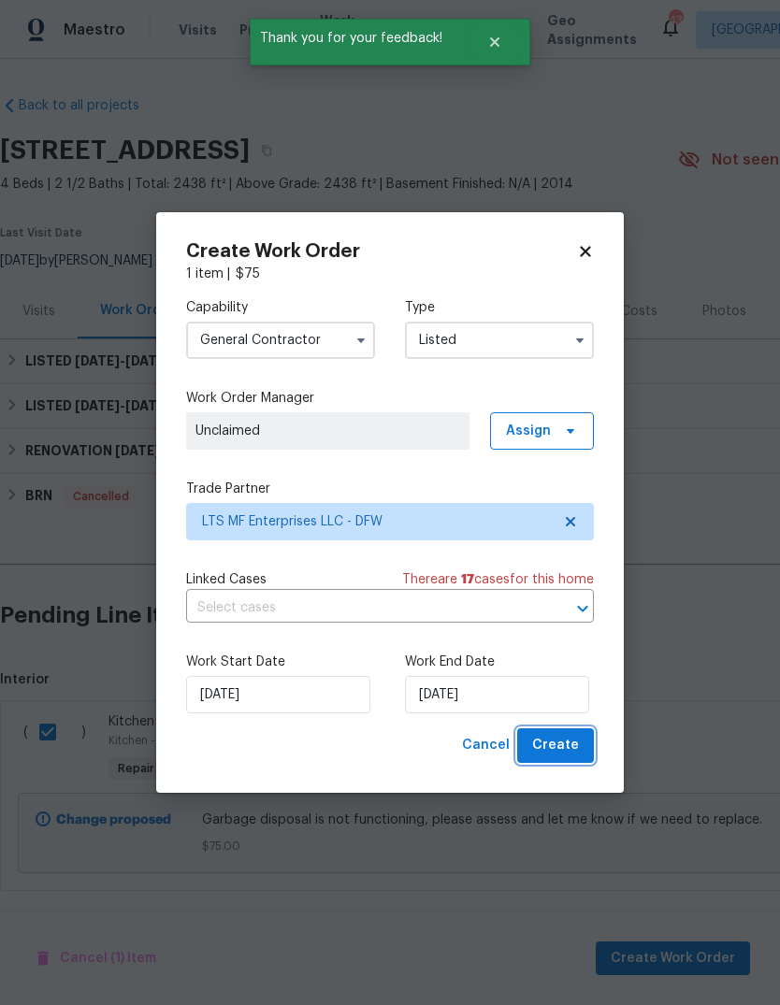
click at [554, 752] on span "Create" at bounding box center [555, 745] width 47 height 23
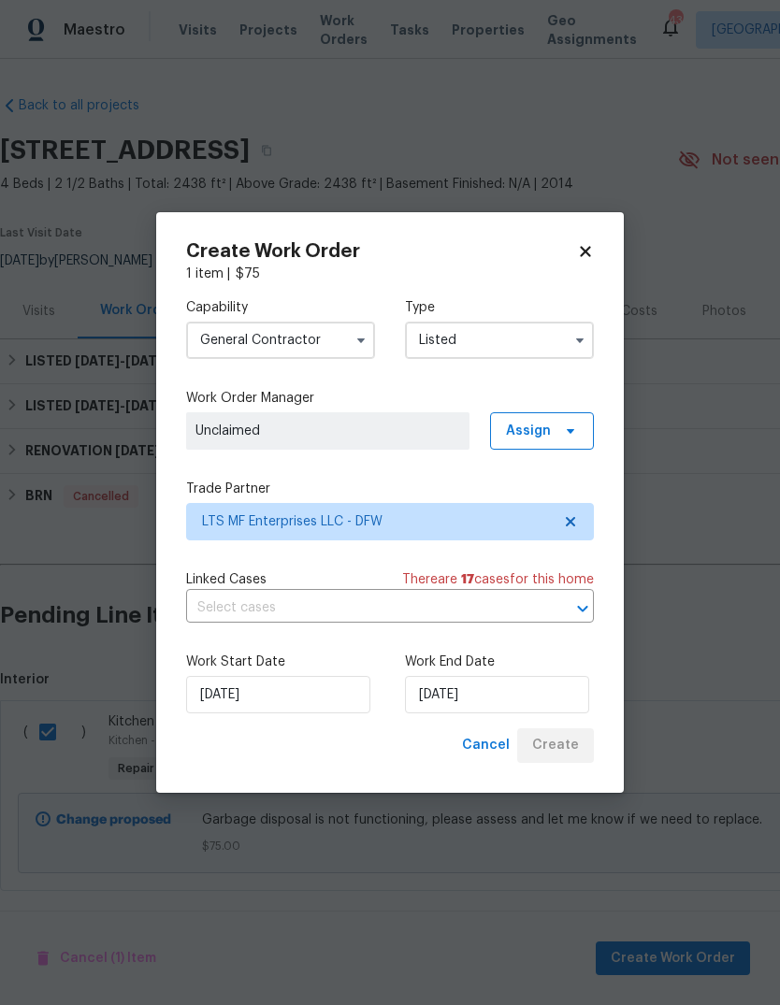
checkbox input "false"
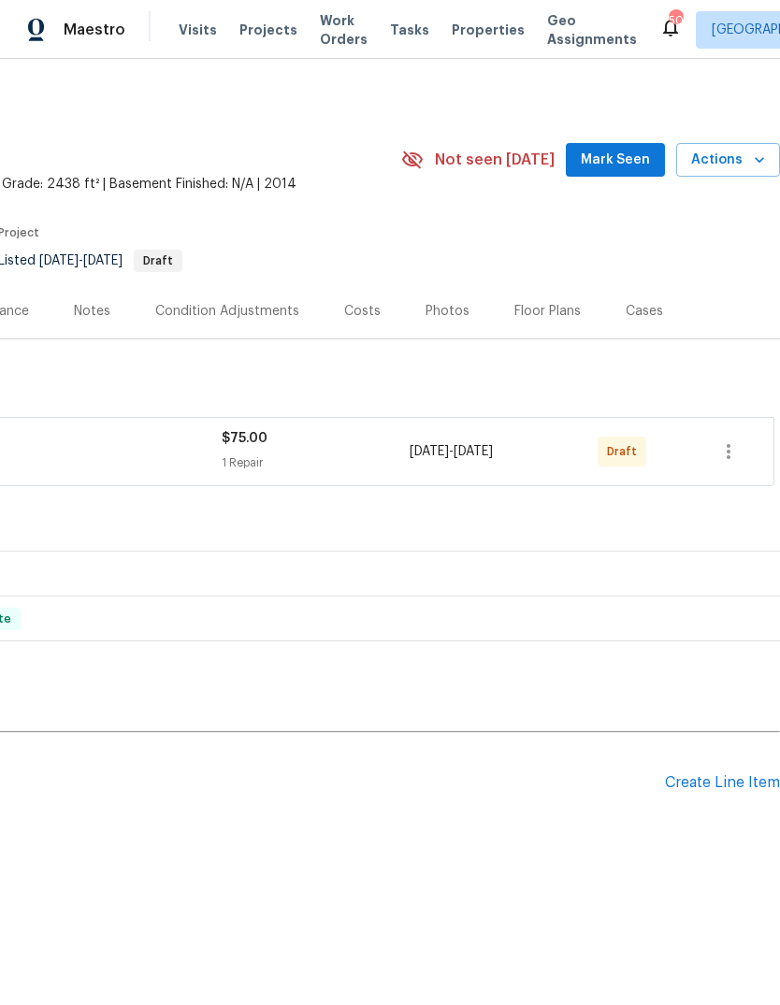
scroll to position [0, 277]
click at [732, 453] on icon "button" at bounding box center [728, 451] width 22 height 22
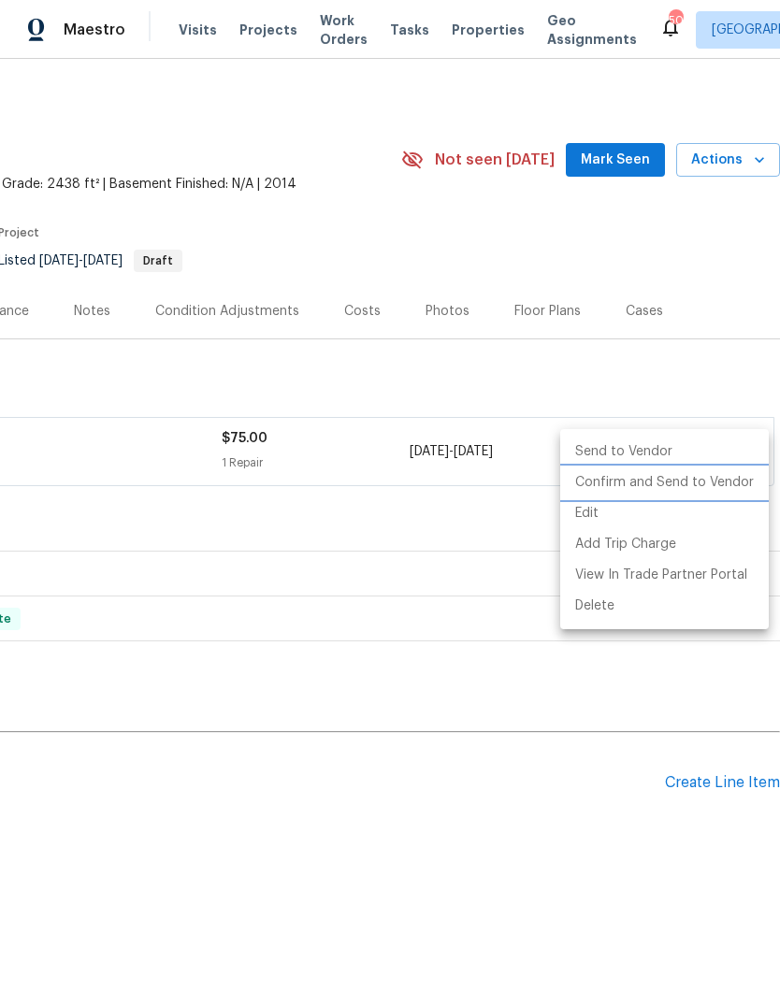
click at [654, 482] on li "Confirm and Send to Vendor" at bounding box center [664, 482] width 209 height 31
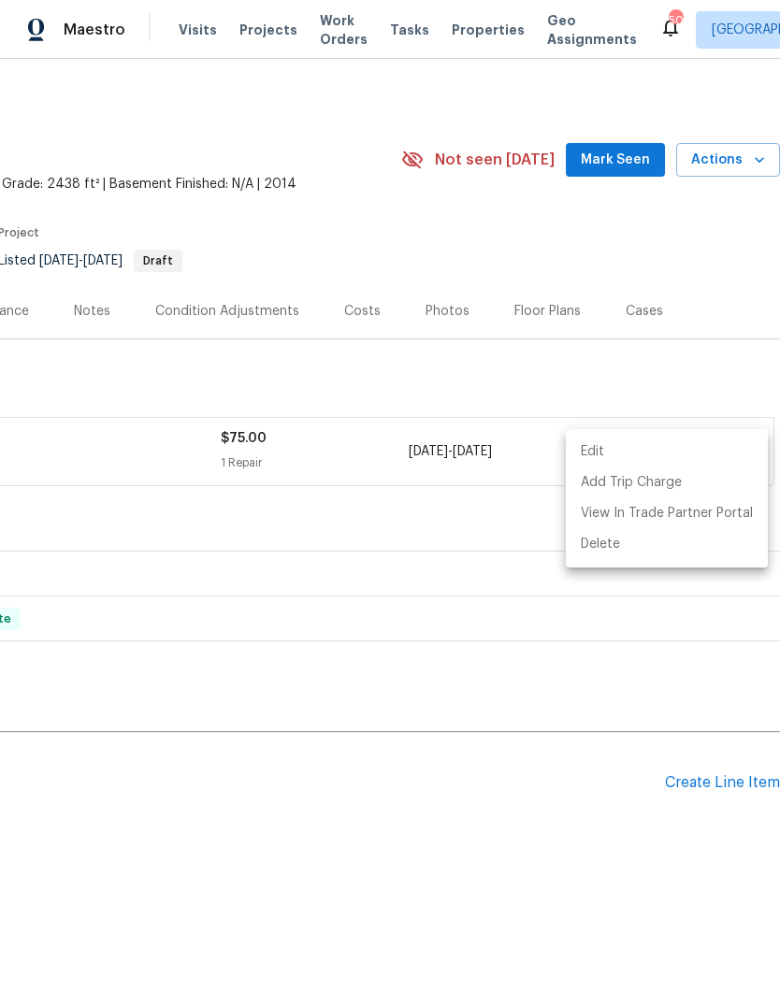
click at [551, 386] on div at bounding box center [390, 502] width 780 height 1005
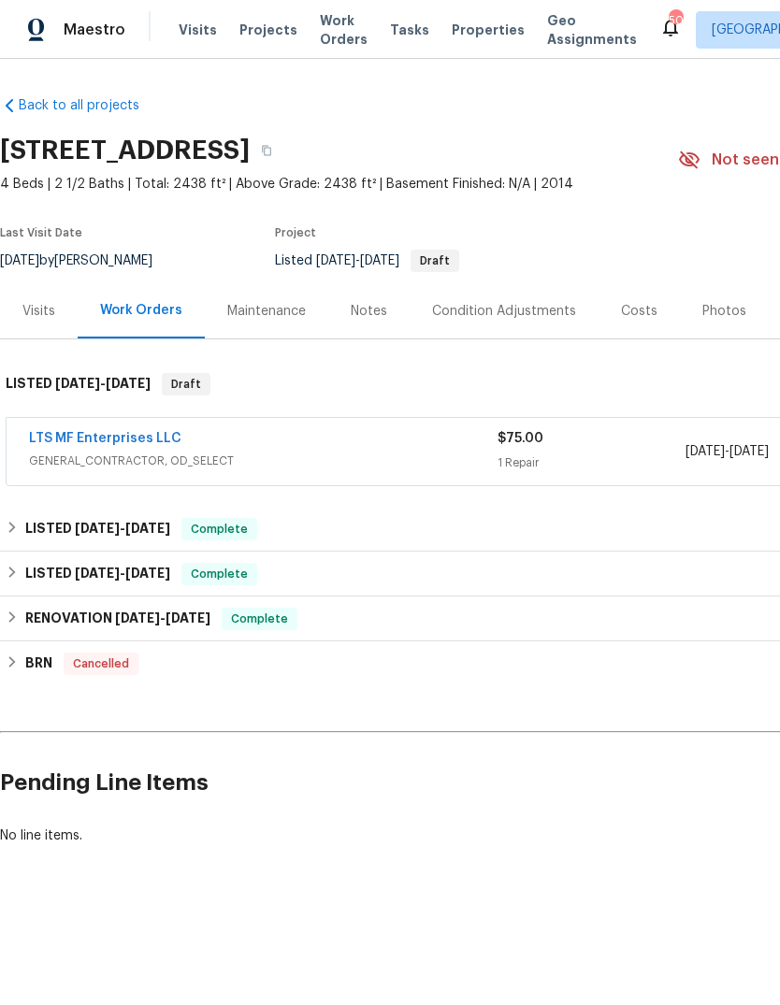
scroll to position [0, 0]
click at [118, 441] on link "LTS MF Enterprises LLC" at bounding box center [105, 438] width 152 height 13
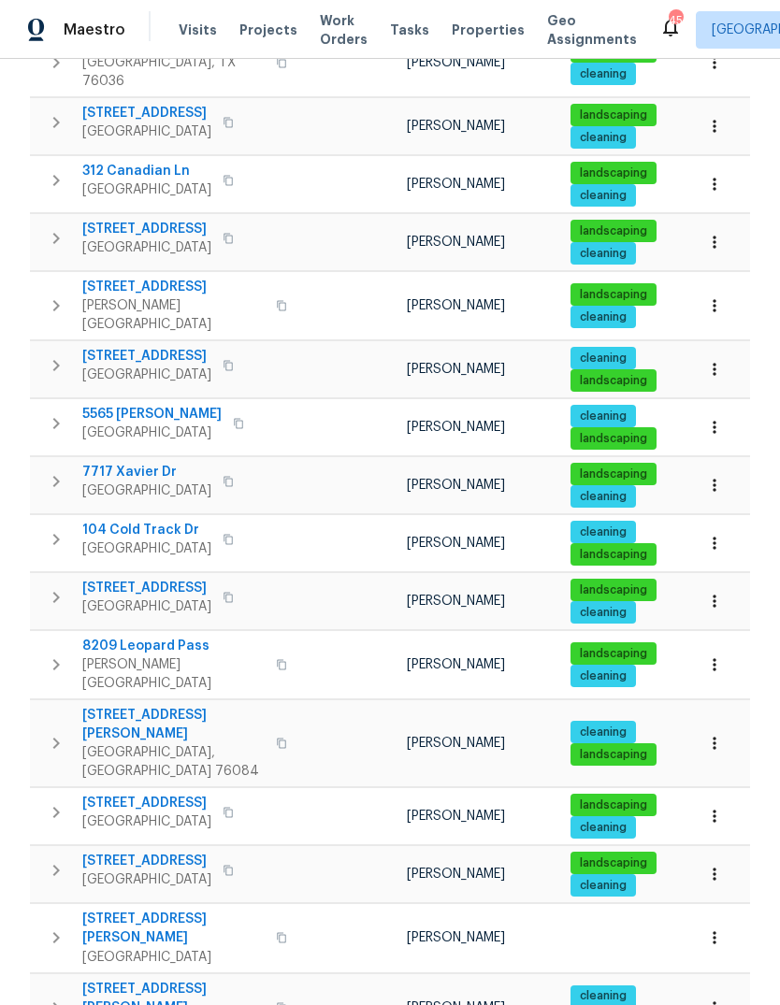
scroll to position [755, 0]
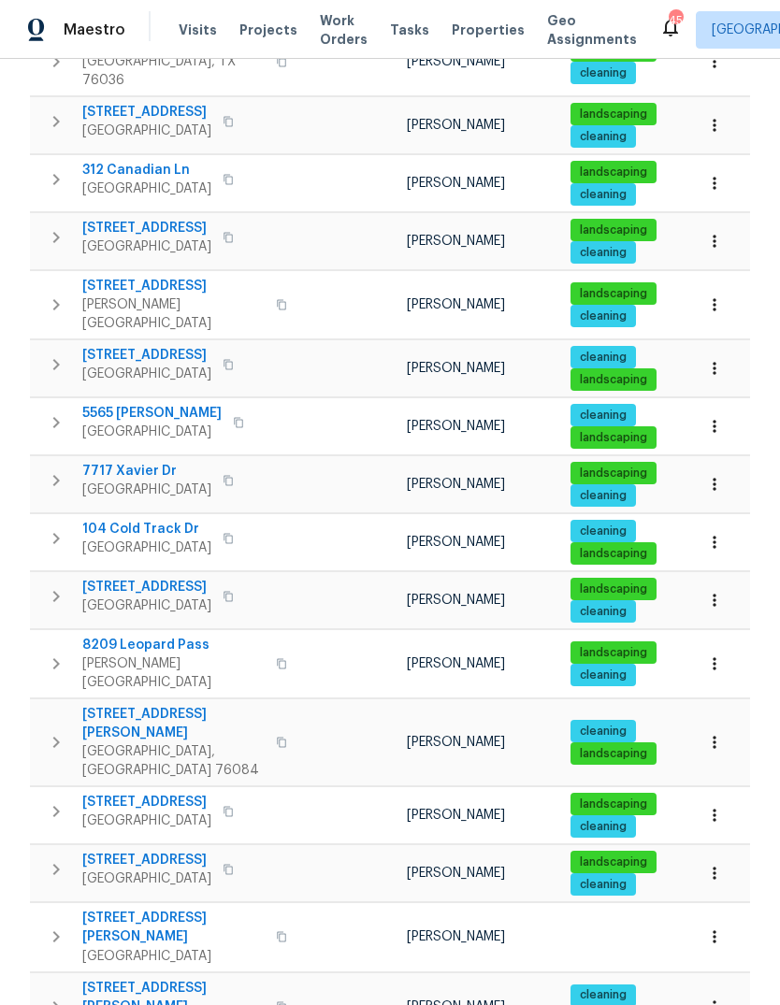
click at [276, 299] on icon "button" at bounding box center [281, 304] width 11 height 11
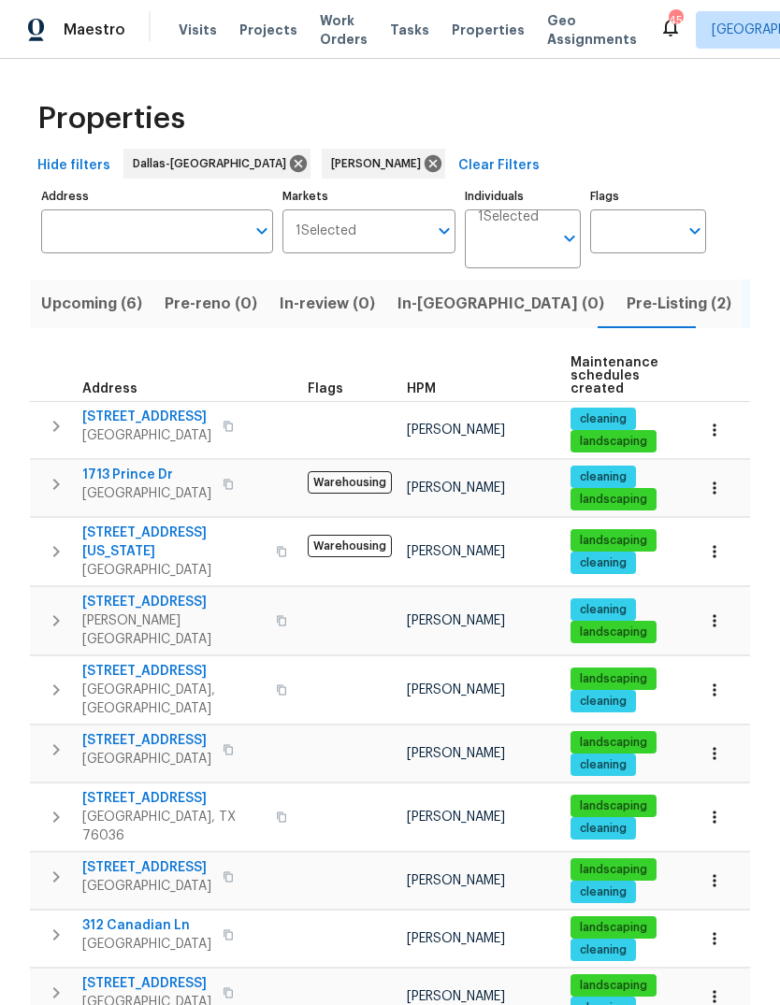
scroll to position [0, 0]
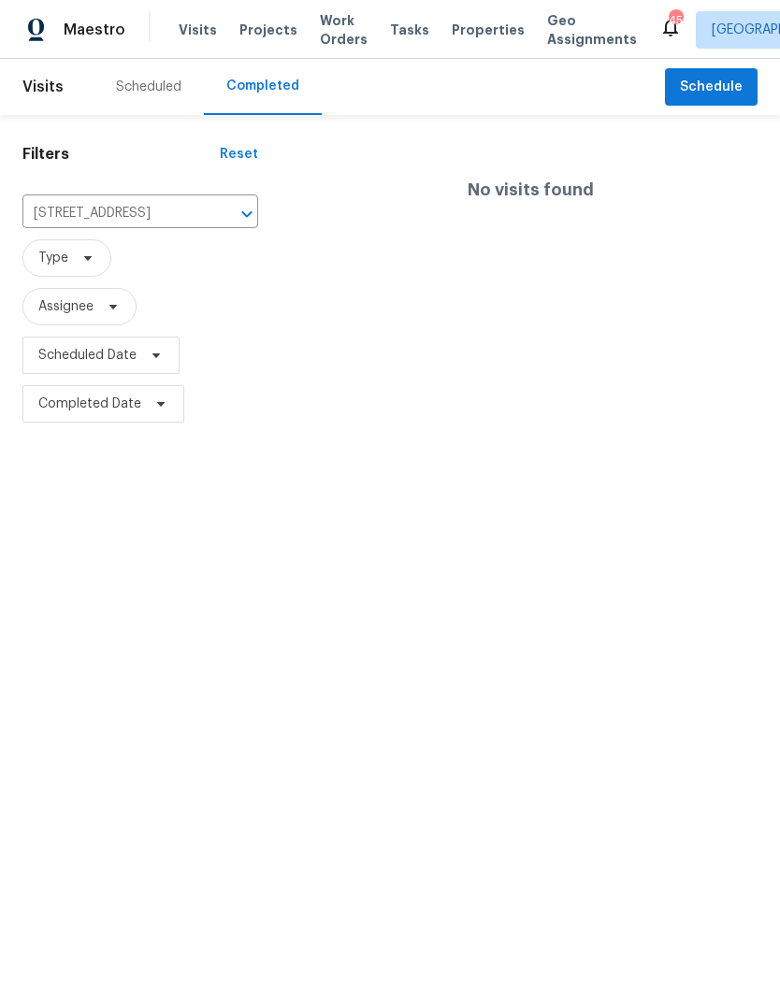
click at [223, 214] on icon "Clear" at bounding box center [222, 214] width 11 height 11
click at [135, 219] on div at bounding box center [390, 502] width 780 height 1005
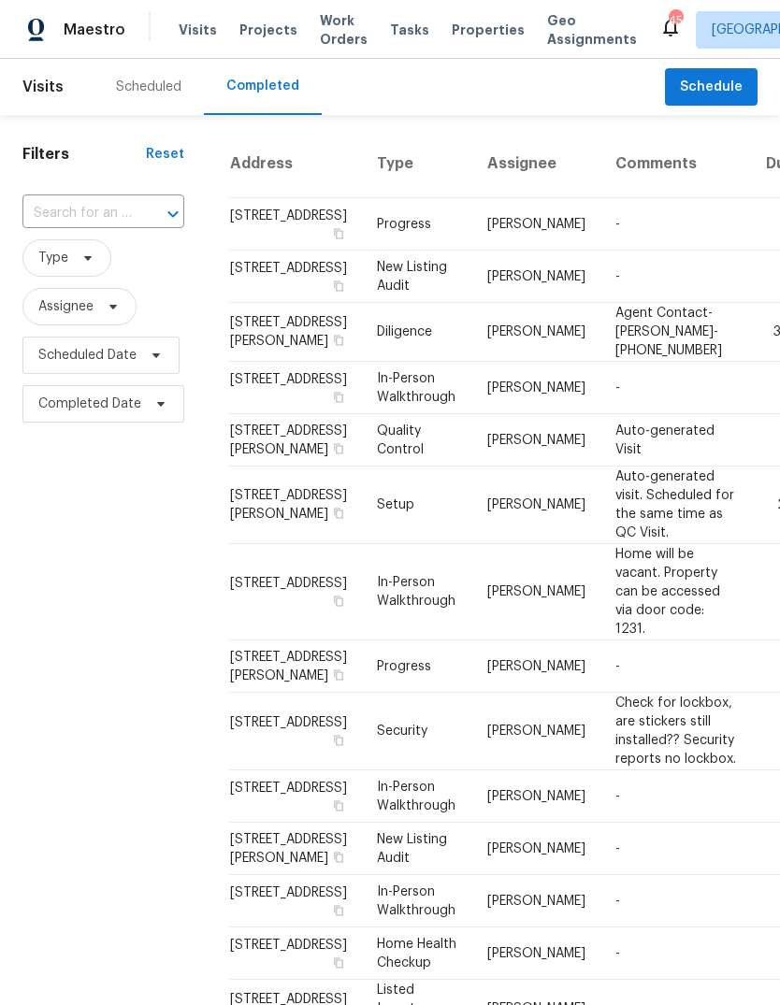
click at [68, 218] on input "text" at bounding box center [76, 213] width 109 height 29
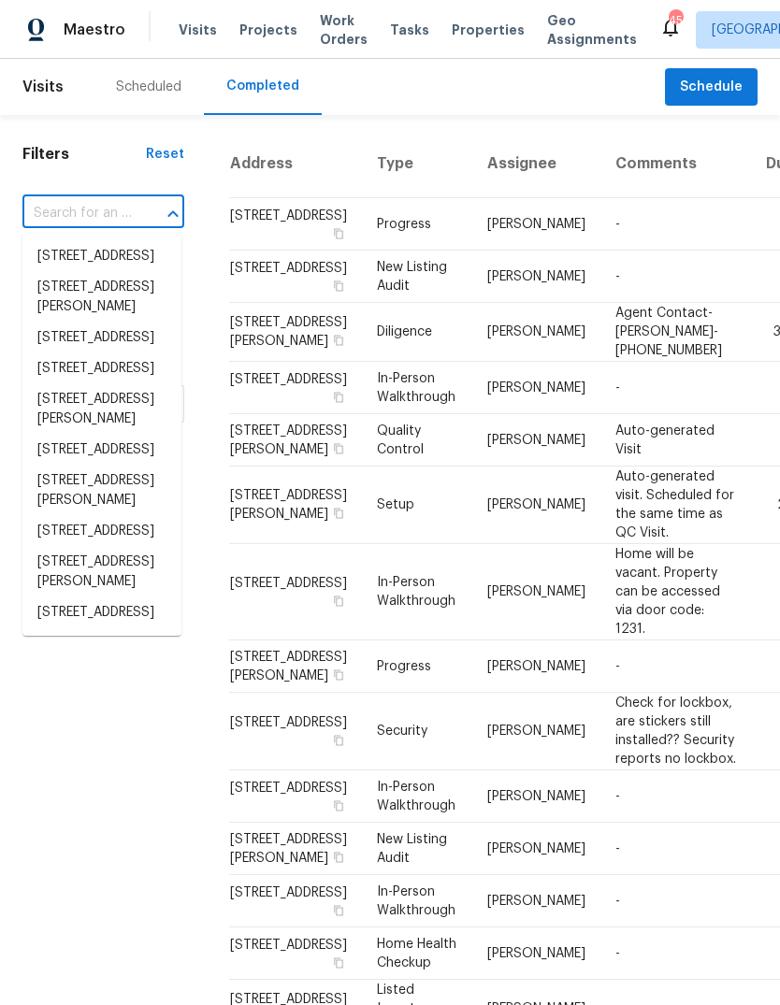
click at [55, 216] on input "text" at bounding box center [76, 213] width 109 height 29
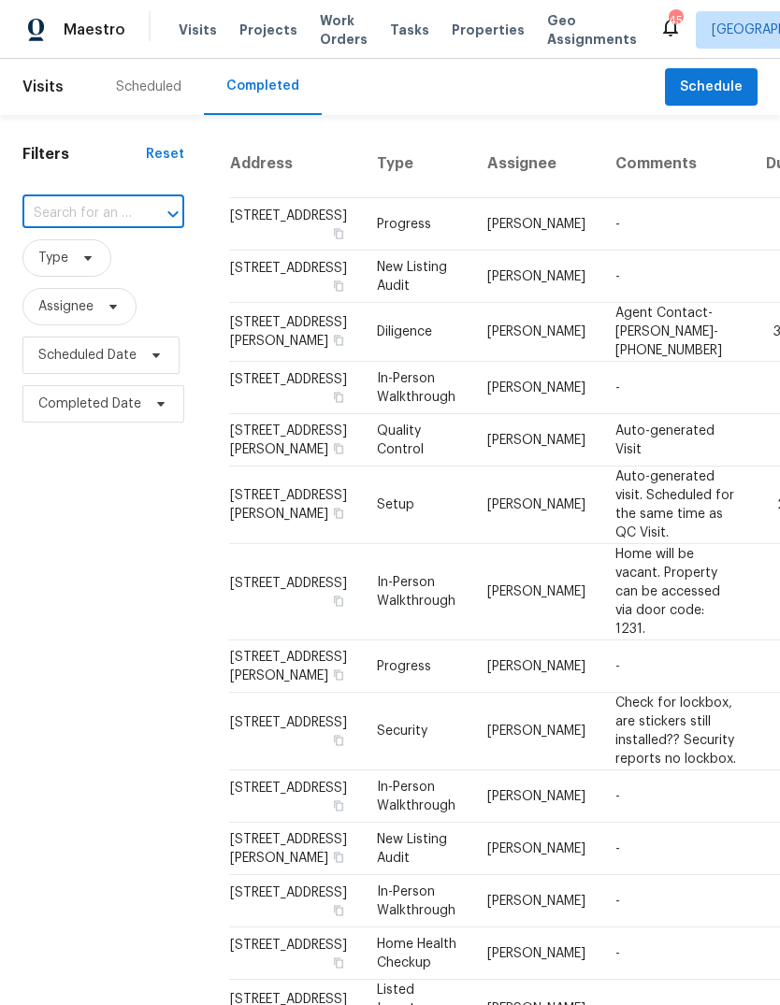
paste input "[STREET_ADDRESS][PERSON_NAME]"
type input "[STREET_ADDRESS][PERSON_NAME]"
click at [122, 264] on li "[STREET_ADDRESS][PERSON_NAME]" at bounding box center [101, 266] width 159 height 50
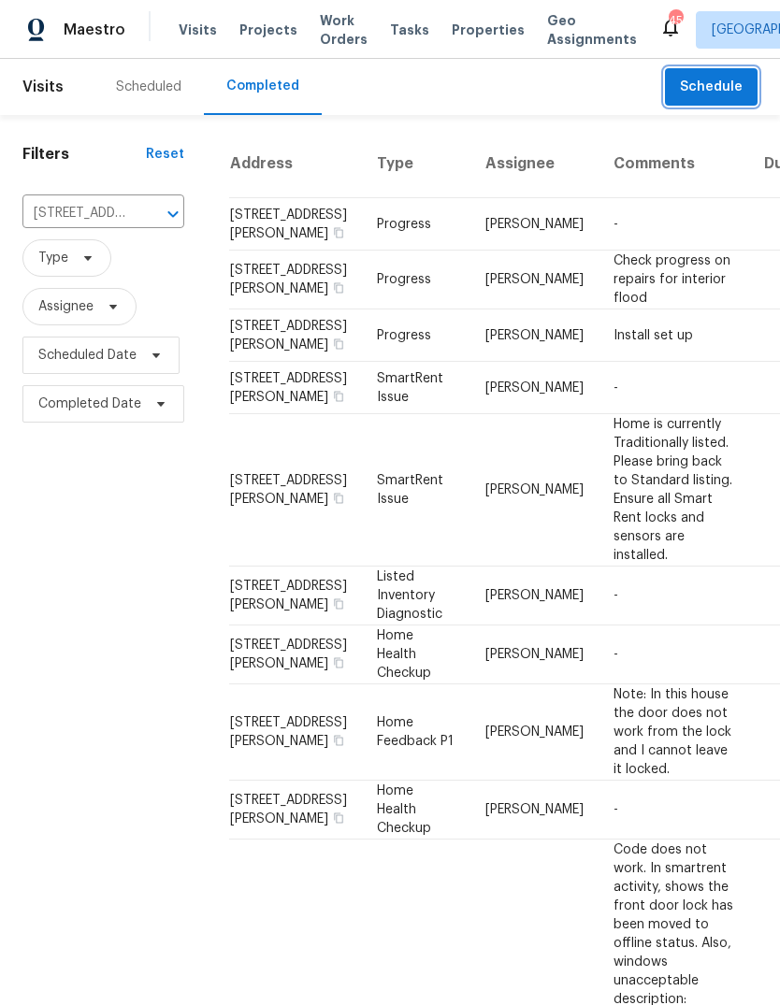
click at [712, 90] on span "Schedule" at bounding box center [711, 87] width 63 height 23
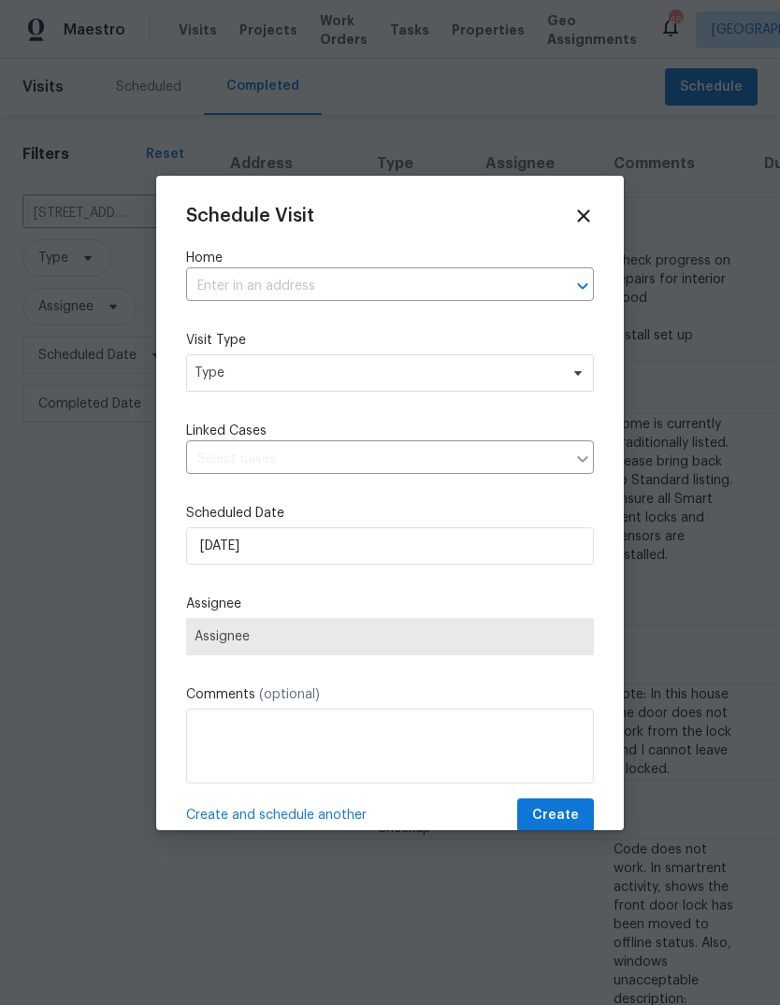
click at [381, 283] on input "text" at bounding box center [363, 286] width 355 height 29
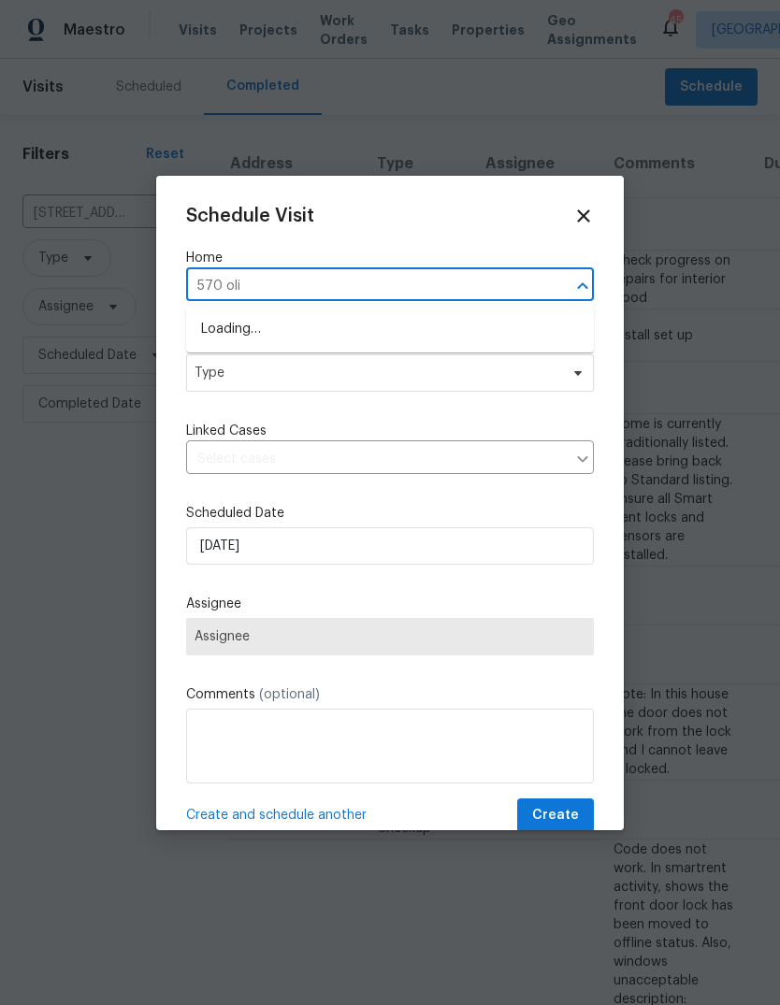
type input "570 oliv"
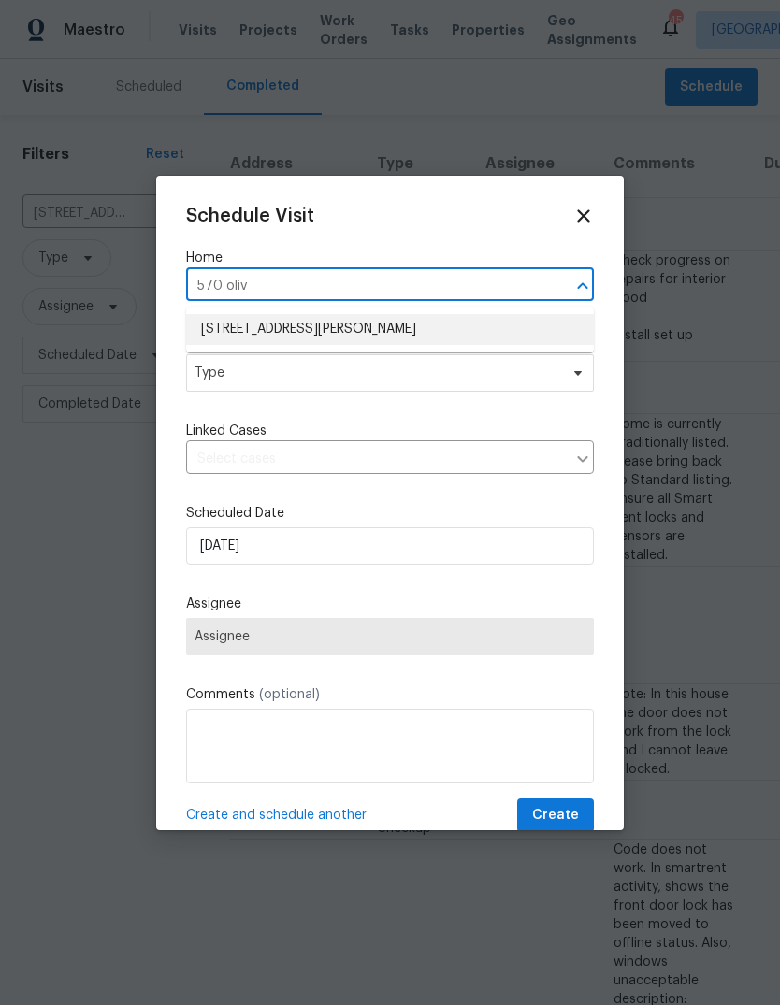
click at [391, 338] on li "[STREET_ADDRESS][PERSON_NAME]" at bounding box center [390, 329] width 408 height 31
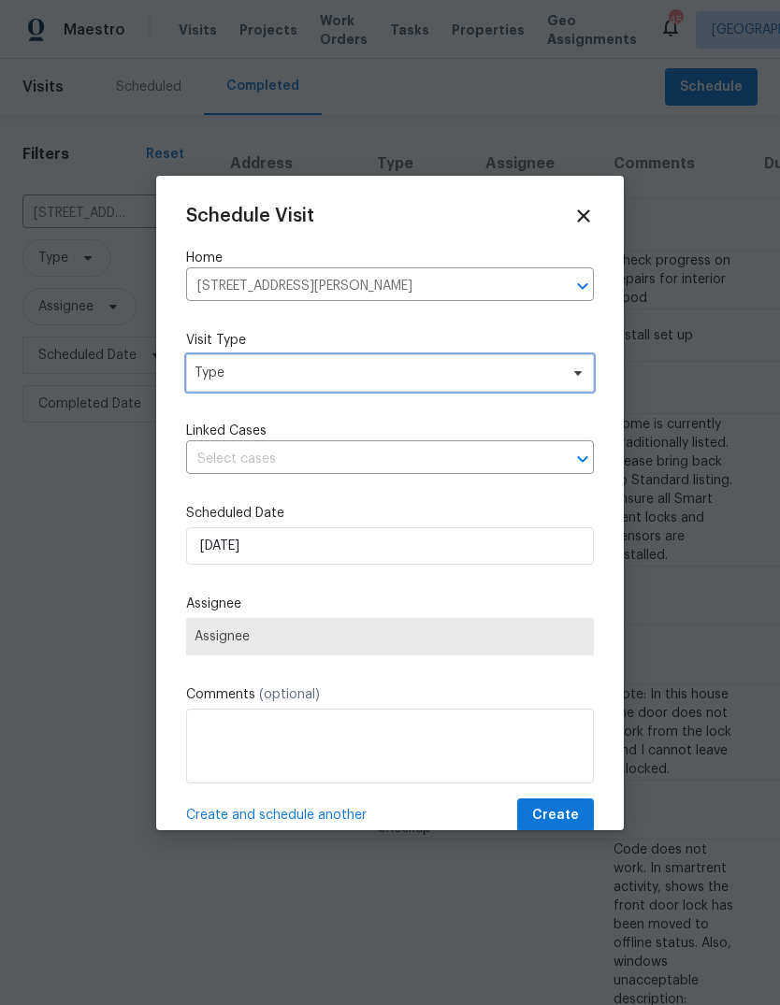
click at [380, 373] on span "Type" at bounding box center [376, 373] width 364 height 19
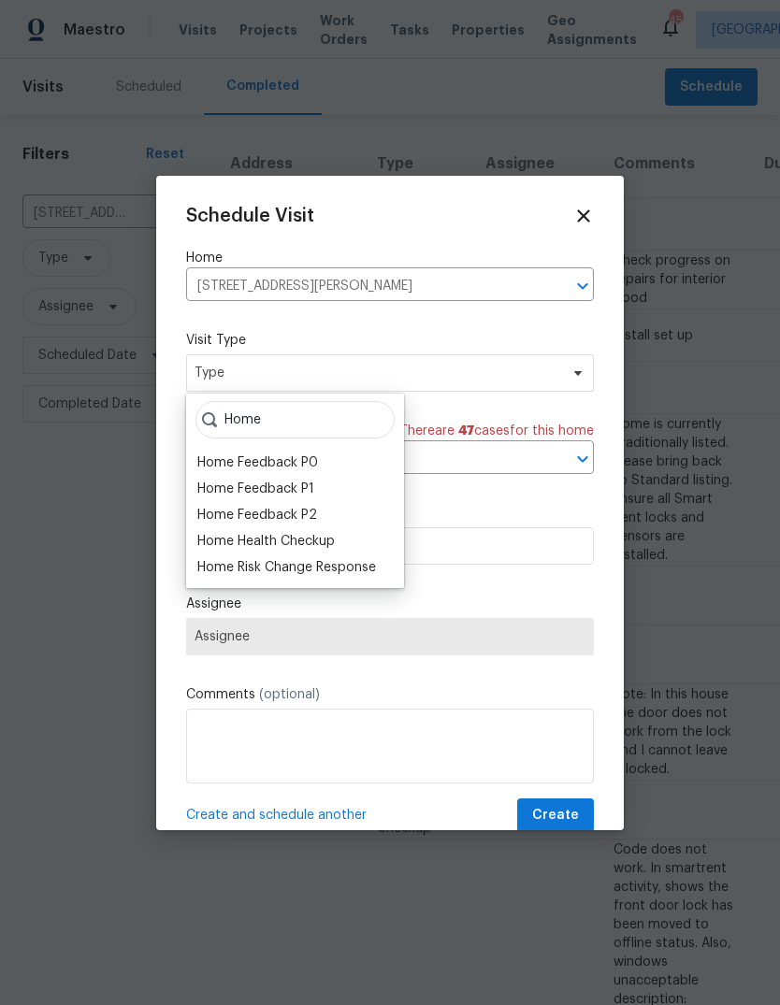
type input "Home"
click at [306, 540] on div "Home Health Checkup" at bounding box center [265, 541] width 137 height 19
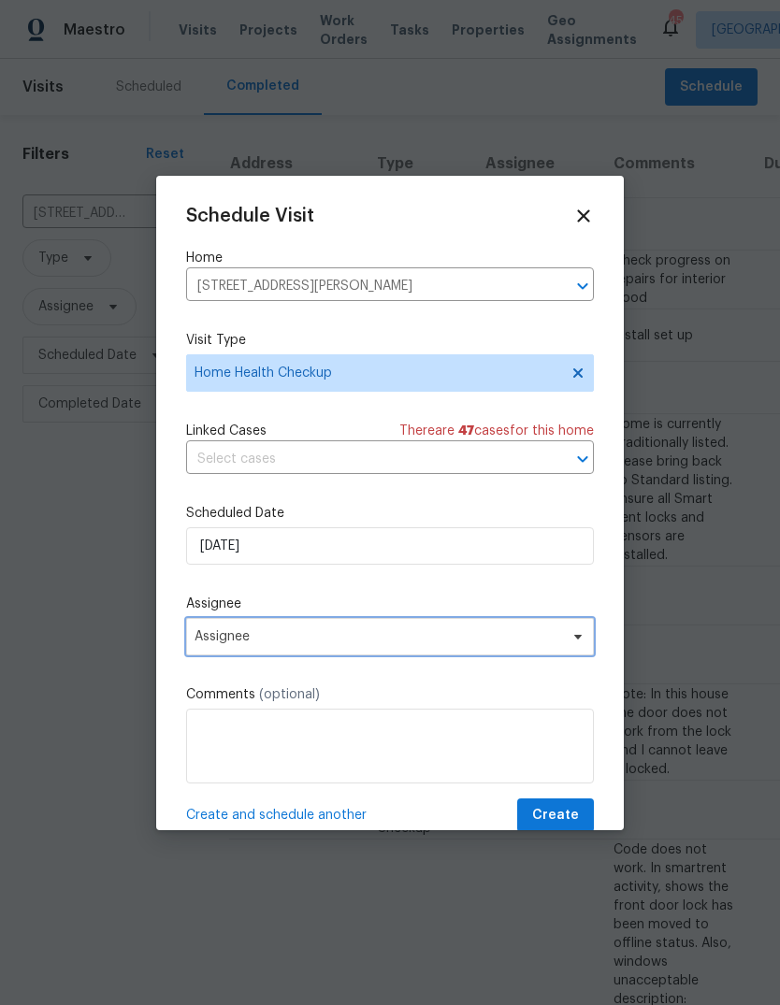
click at [299, 644] on span "Assignee" at bounding box center [377, 636] width 367 height 15
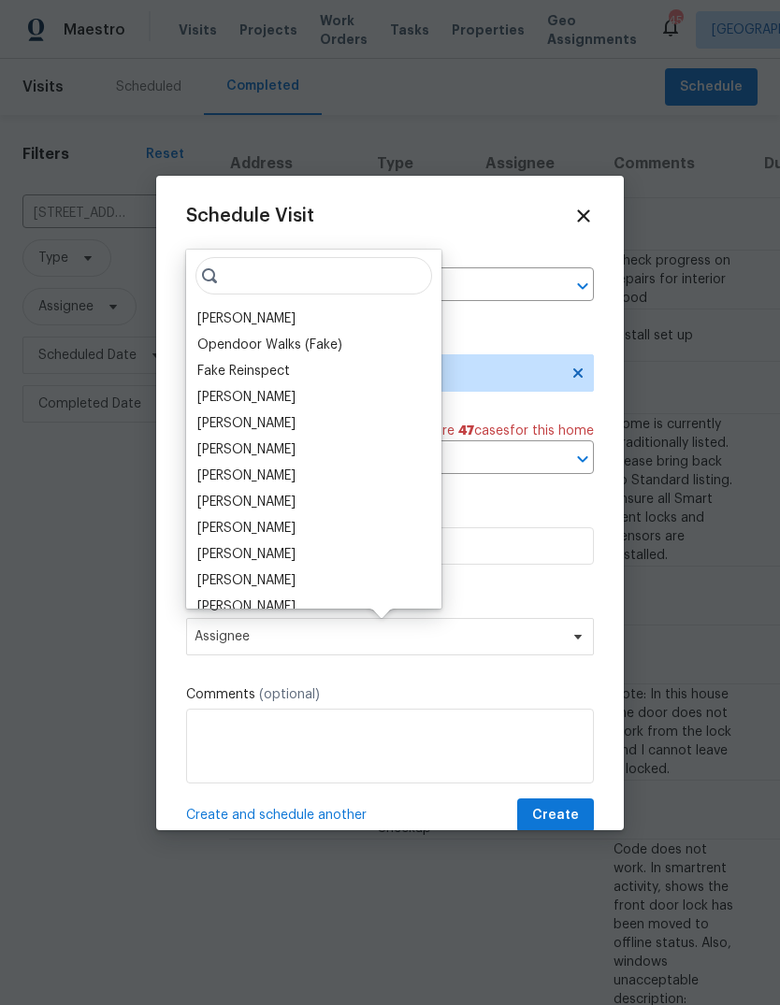
click at [257, 318] on div "[PERSON_NAME]" at bounding box center [246, 318] width 98 height 19
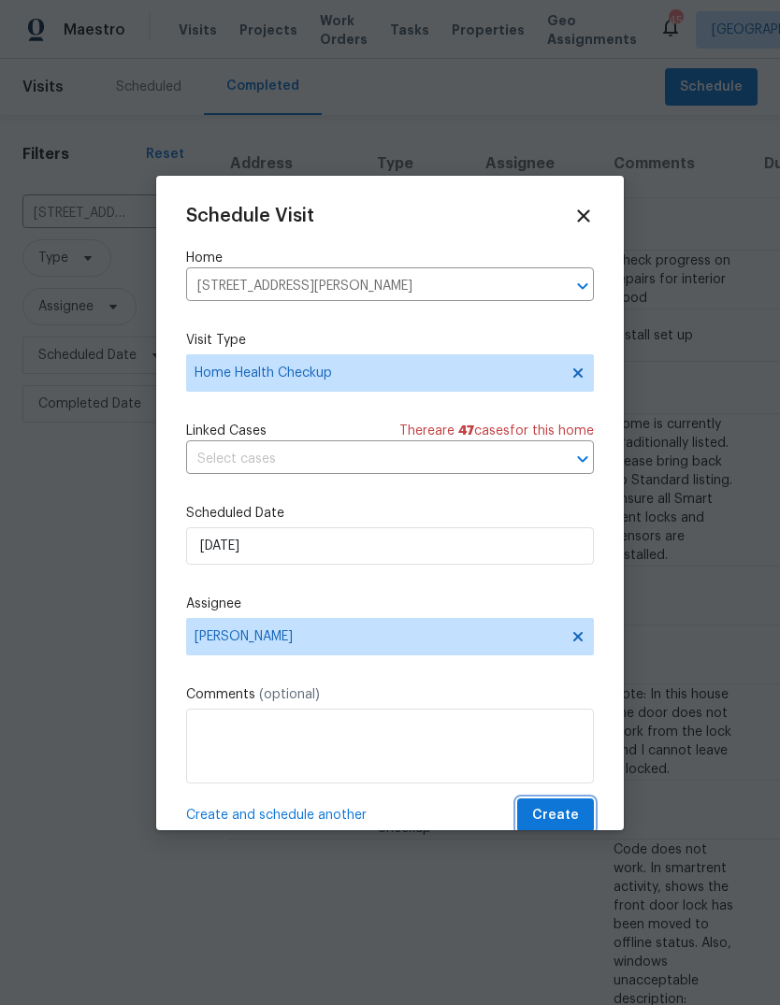
click at [545, 823] on span "Create" at bounding box center [555, 815] width 47 height 23
